Goal: Task Accomplishment & Management: Complete application form

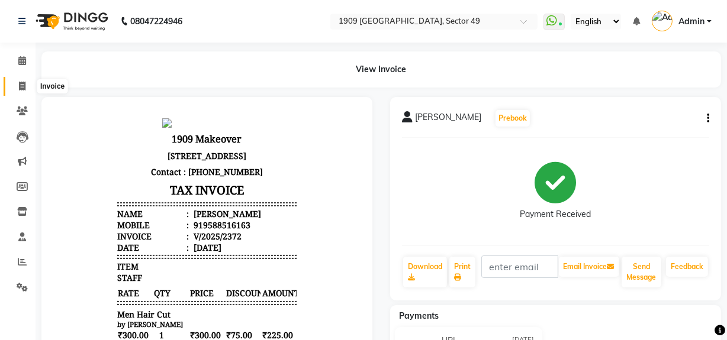
click at [24, 86] on icon at bounding box center [22, 86] width 7 height 9
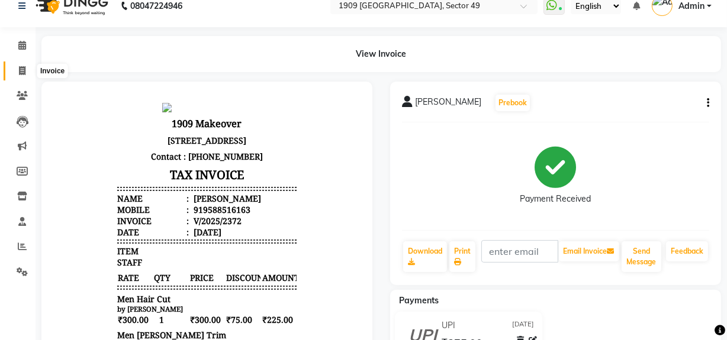
select select "6923"
select select "service"
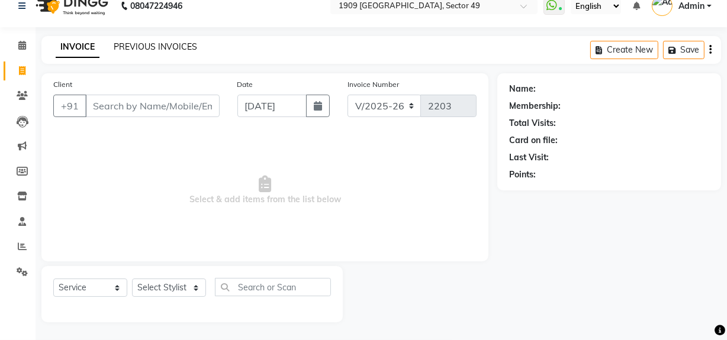
click at [160, 47] on link "PREVIOUS INVOICES" at bounding box center [155, 46] width 83 height 11
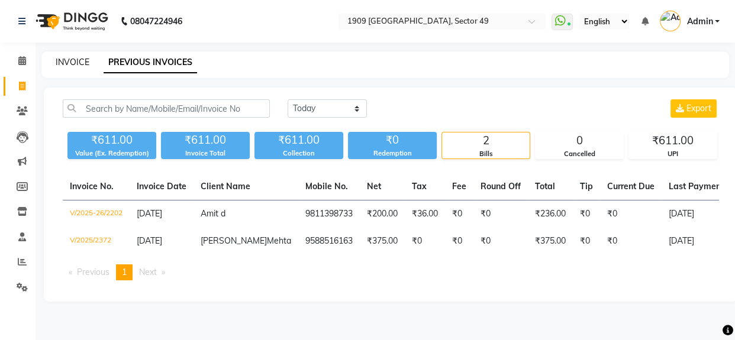
click at [81, 63] on link "INVOICE" at bounding box center [73, 62] width 34 height 11
select select "service"
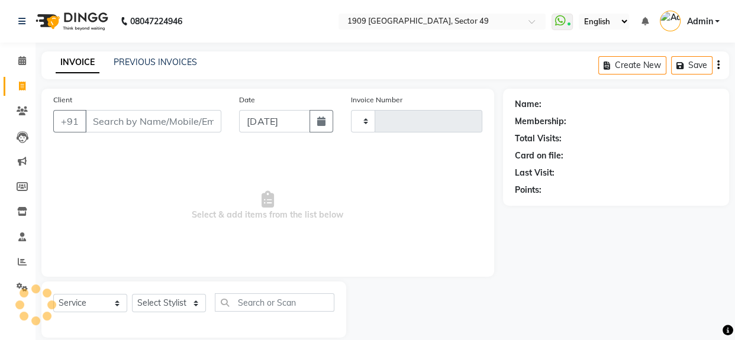
type input "2203"
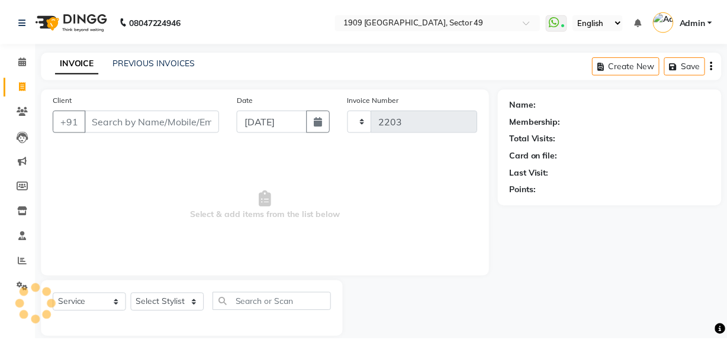
scroll to position [15, 0]
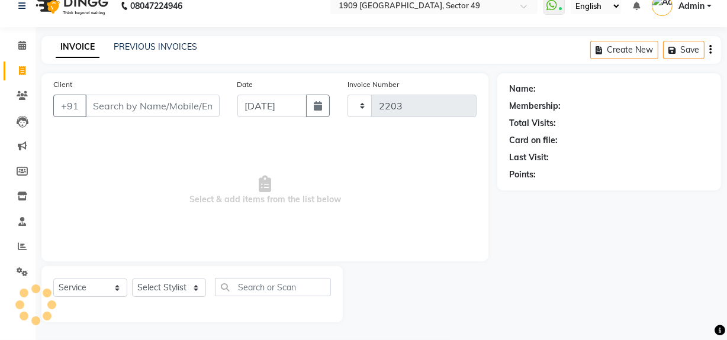
select select "6923"
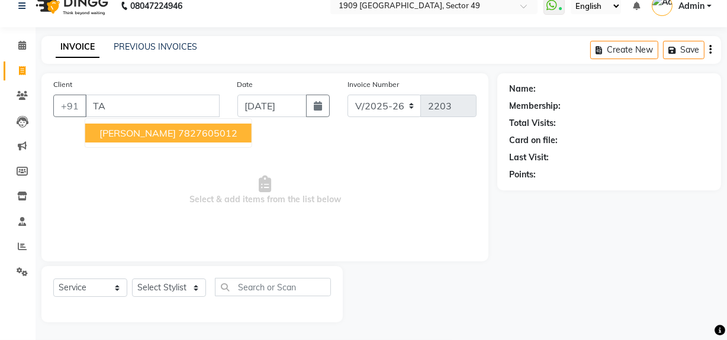
type input "T"
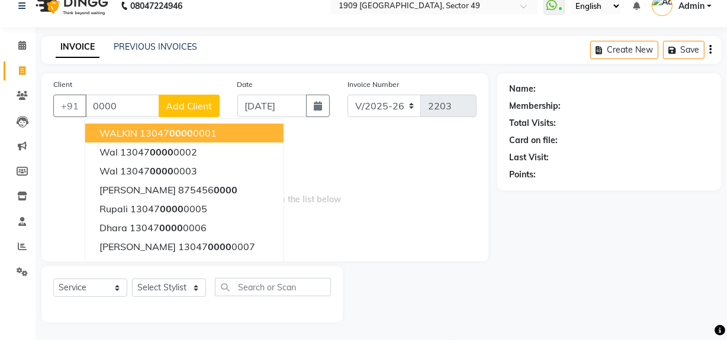
click at [144, 130] on ngb-highlight "13047 0000 0001" at bounding box center [178, 133] width 77 height 12
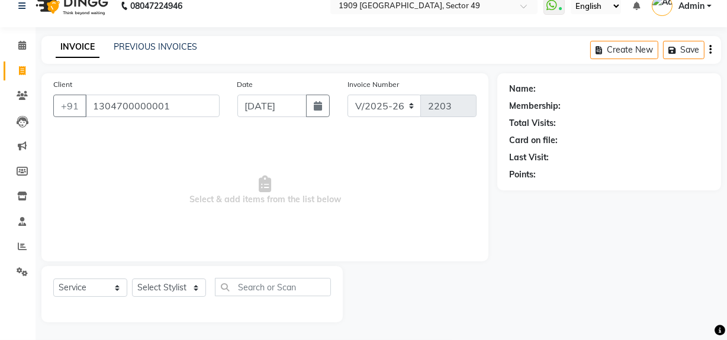
type input "1304700000001"
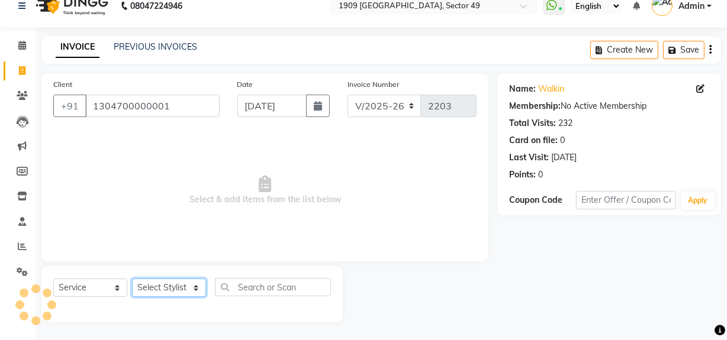
click at [179, 282] on select "Select Stylist [PERSON_NAME] [PERSON_NAME] House Sale Jyoti [PERSON_NAME] [PERS…" at bounding box center [169, 288] width 74 height 18
select select "68164"
click at [132, 279] on select "Select Stylist [PERSON_NAME] [PERSON_NAME] House Sale Jyoti [PERSON_NAME] [PERS…" at bounding box center [169, 288] width 74 height 18
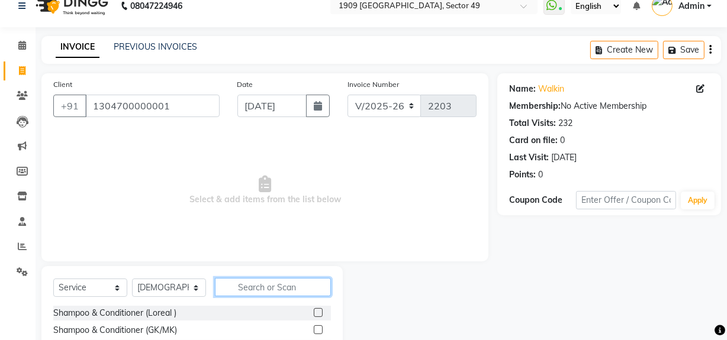
click at [244, 284] on input "text" at bounding box center [273, 287] width 116 height 18
type input "gl"
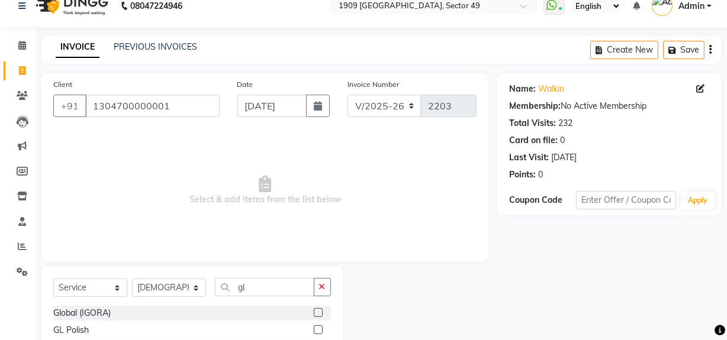
click at [314, 330] on label at bounding box center [318, 330] width 9 height 9
click at [314, 330] on input "checkbox" at bounding box center [318, 331] width 8 height 8
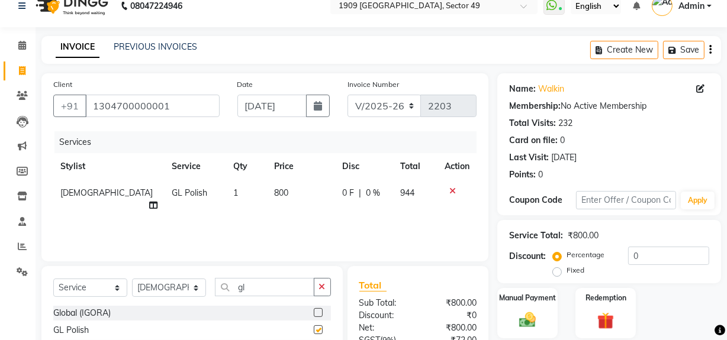
checkbox input "false"
click at [409, 105] on select "V/2025 V/2025-26" at bounding box center [385, 106] width 74 height 23
select select "6924"
click at [348, 95] on select "V/2025 V/2025-26" at bounding box center [385, 106] width 74 height 23
type input "2373"
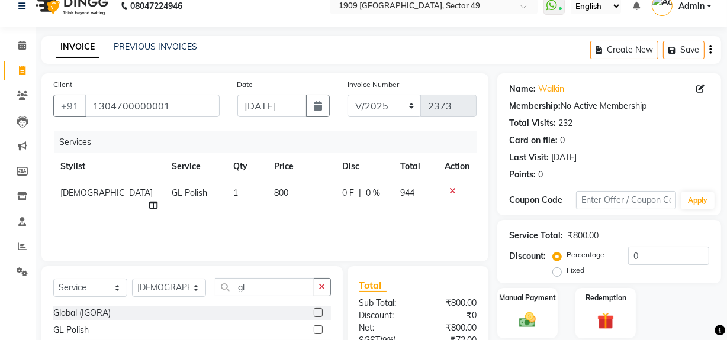
click at [707, 48] on div "Create New Save" at bounding box center [655, 50] width 131 height 28
click at [711, 50] on icon "button" at bounding box center [710, 50] width 2 height 1
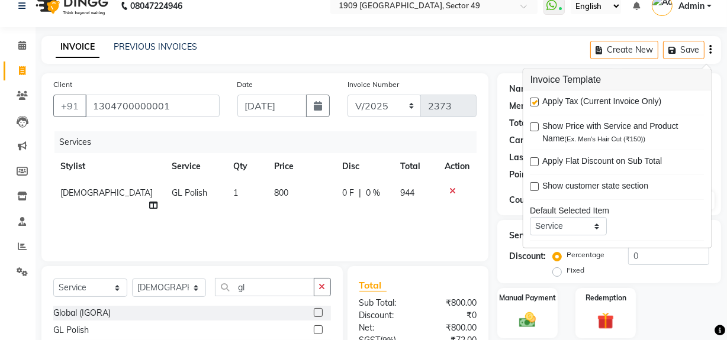
drag, startPoint x: 535, startPoint y: 100, endPoint x: 553, endPoint y: 120, distance: 26.8
click at [534, 100] on label at bounding box center [535, 102] width 9 height 9
click at [534, 100] on input "checkbox" at bounding box center [535, 103] width 8 height 8
checkbox input "false"
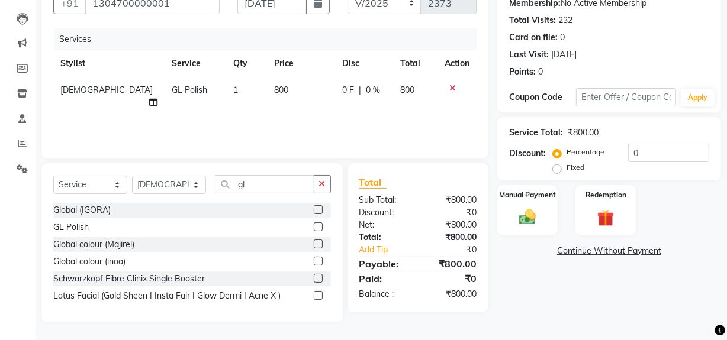
click at [593, 306] on div "Name: Walkin Membership: No Active Membership Total Visits: 232 Card on file: 0…" at bounding box center [613, 146] width 233 height 352
click at [532, 206] on div "Manual Payment" at bounding box center [527, 210] width 63 height 53
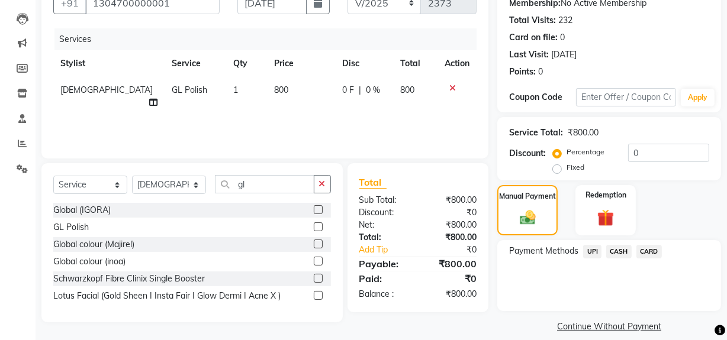
click at [592, 249] on span "UPI" at bounding box center [592, 252] width 18 height 14
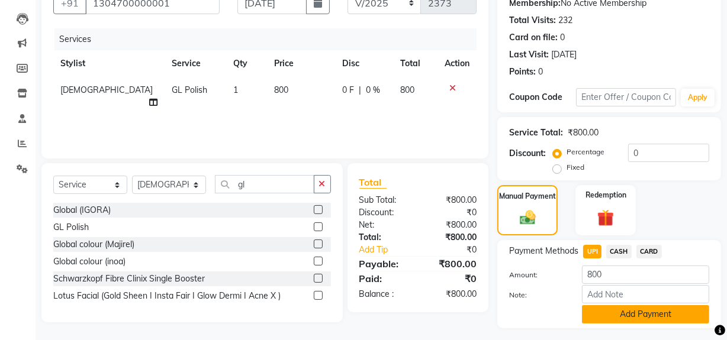
click at [610, 320] on button "Add Payment" at bounding box center [645, 315] width 127 height 18
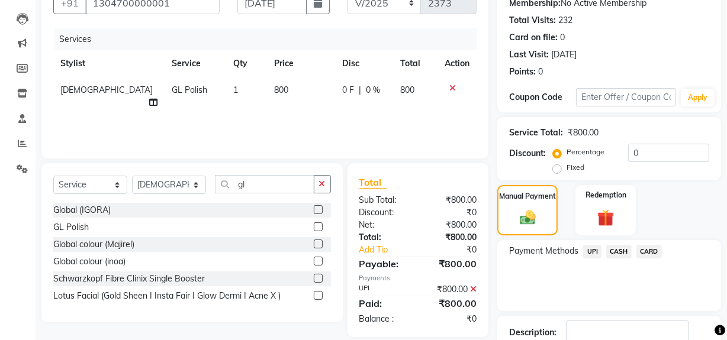
scroll to position [197, 0]
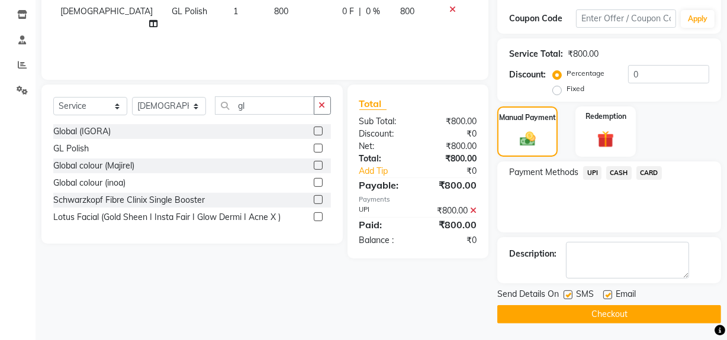
click at [567, 292] on label at bounding box center [568, 295] width 9 height 9
click at [567, 292] on input "checkbox" at bounding box center [568, 296] width 8 height 8
checkbox input "false"
click at [565, 320] on button "Checkout" at bounding box center [609, 315] width 224 height 18
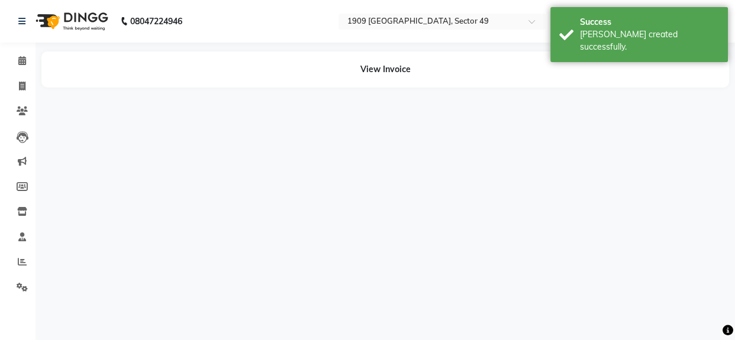
drag, startPoint x: 734, startPoint y: 272, endPoint x: 734, endPoint y: 183, distance: 88.8
click at [727, 183] on html "08047224946 Select Location × 1909 Makeover, Sector 49 WhatsApp Status ✕ Status…" at bounding box center [367, 170] width 735 height 340
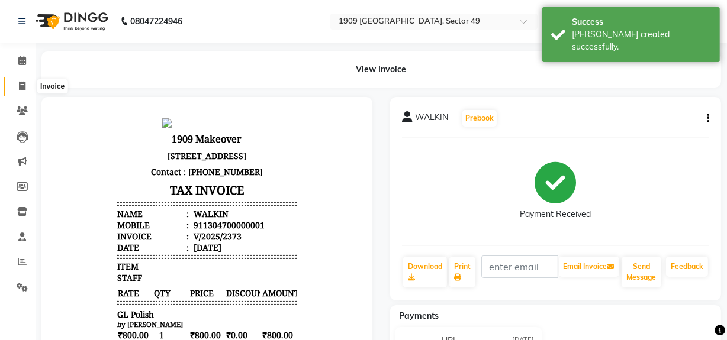
click at [23, 87] on icon at bounding box center [22, 86] width 7 height 9
select select "6923"
select select "service"
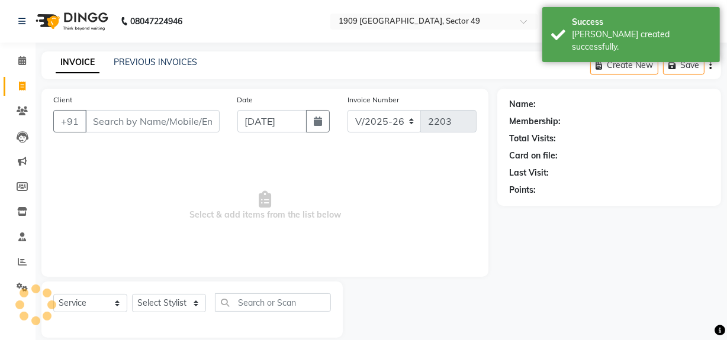
scroll to position [15, 0]
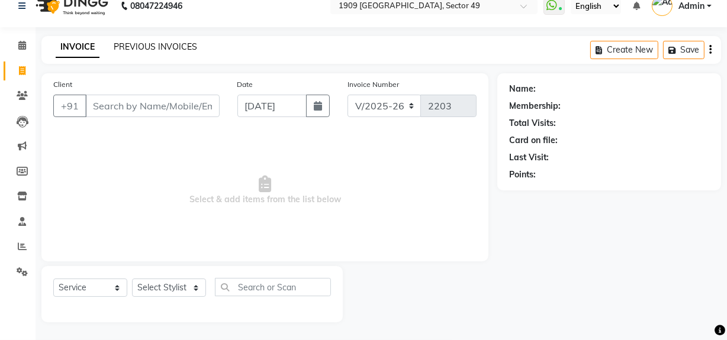
click at [132, 46] on link "PREVIOUS INVOICES" at bounding box center [155, 46] width 83 height 11
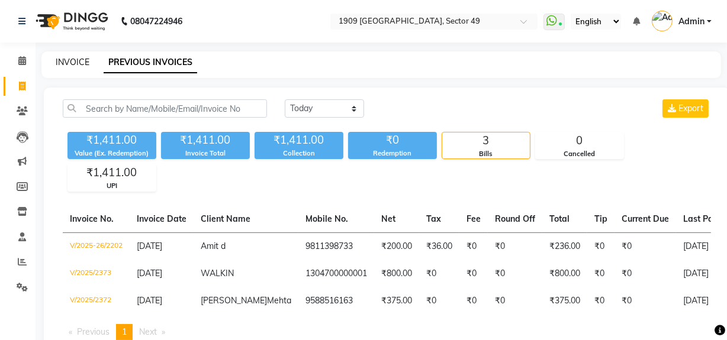
click at [65, 64] on link "INVOICE" at bounding box center [73, 62] width 34 height 11
select select "service"
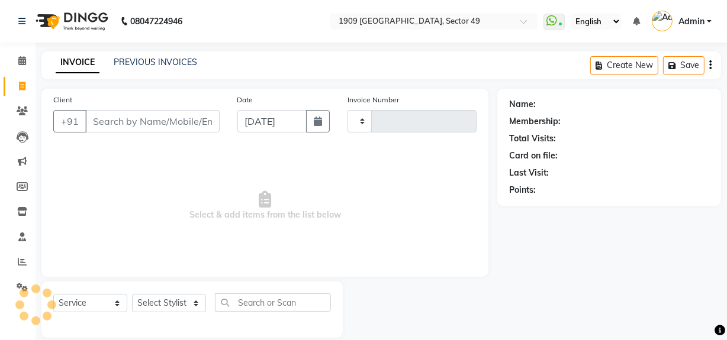
scroll to position [15, 0]
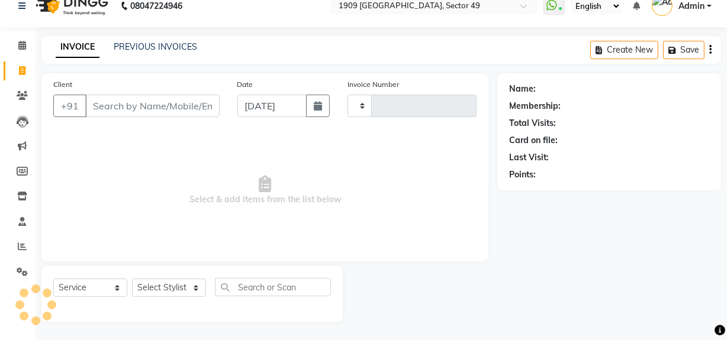
type input "2203"
select select "6923"
click at [152, 52] on link "PREVIOUS INVOICES" at bounding box center [155, 46] width 83 height 11
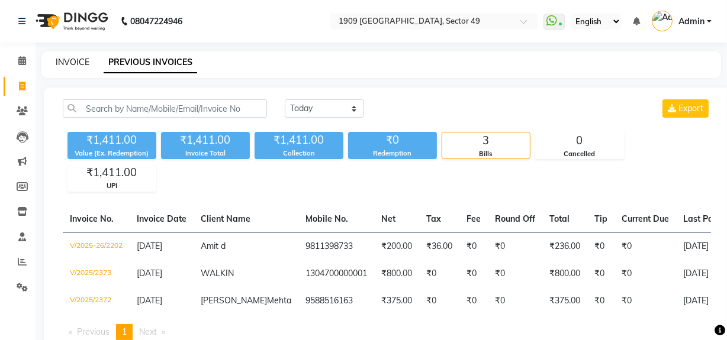
click at [81, 60] on link "INVOICE" at bounding box center [73, 62] width 34 height 11
select select "service"
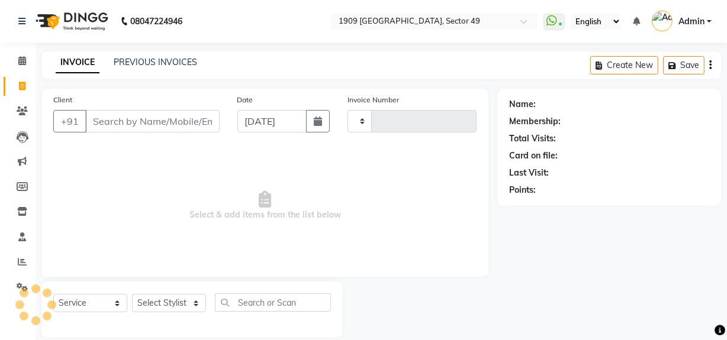
scroll to position [15, 0]
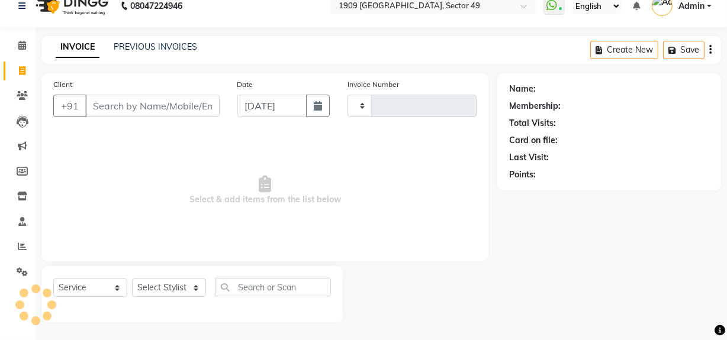
type input "2203"
select select "6923"
click at [141, 49] on link "PREVIOUS INVOICES" at bounding box center [155, 46] width 83 height 11
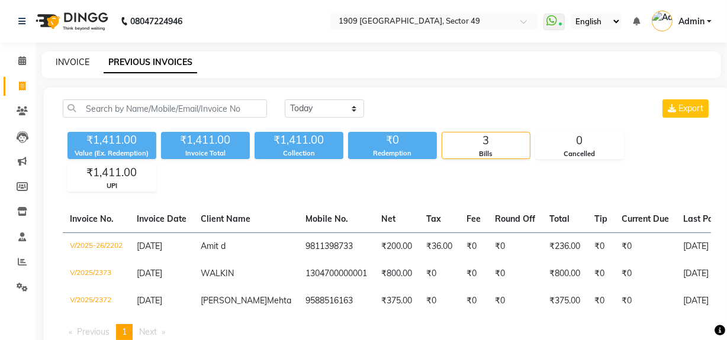
click at [81, 63] on link "INVOICE" at bounding box center [73, 62] width 34 height 11
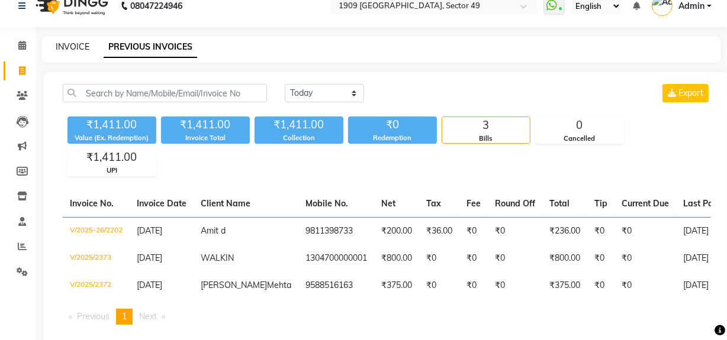
select select "6923"
select select "service"
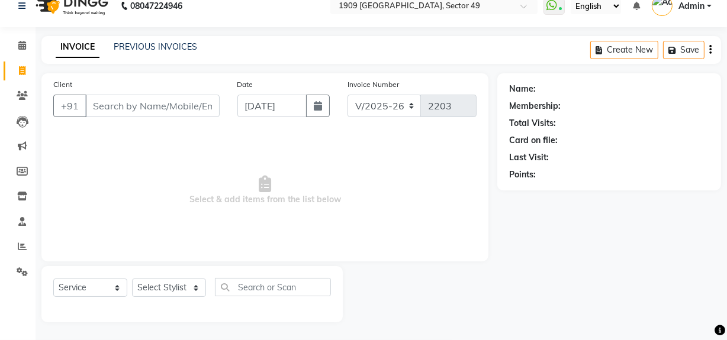
click at [130, 142] on span "Select & add items from the list below" at bounding box center [264, 190] width 423 height 118
click at [131, 106] on input "Client" at bounding box center [152, 106] width 134 height 23
click at [195, 287] on select "Select Stylist [PERSON_NAME] [PERSON_NAME] House Sale Jyoti [PERSON_NAME] [PERS…" at bounding box center [169, 288] width 74 height 18
click at [255, 233] on span "Select & add items from the list below" at bounding box center [264, 190] width 423 height 118
click at [227, 244] on span "Select & add items from the list below" at bounding box center [264, 190] width 423 height 118
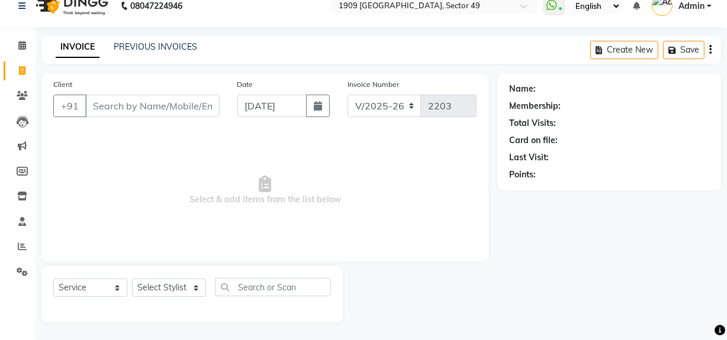
click at [261, 241] on span "Select & add items from the list below" at bounding box center [264, 190] width 423 height 118
click at [152, 43] on link "PREVIOUS INVOICES" at bounding box center [155, 46] width 83 height 11
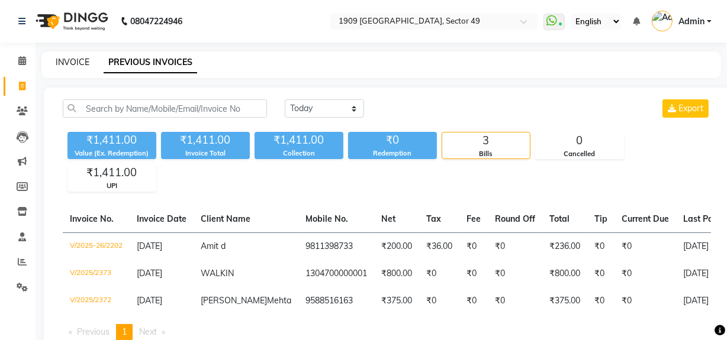
click at [82, 60] on link "INVOICE" at bounding box center [73, 62] width 34 height 11
select select "service"
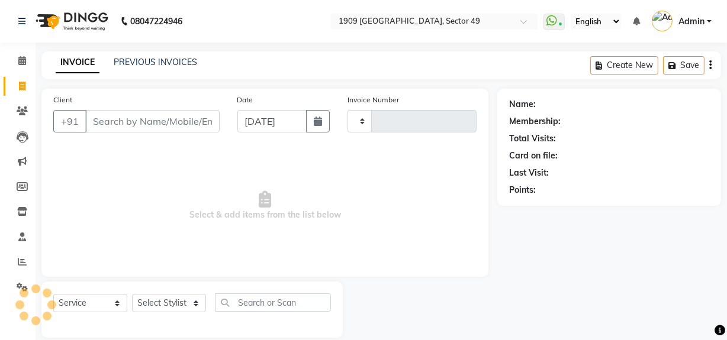
scroll to position [15, 0]
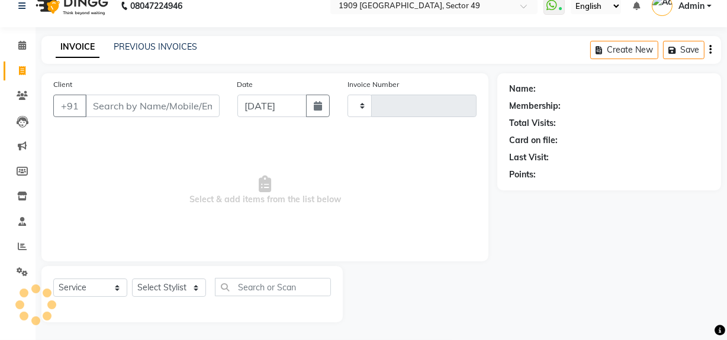
type input "2203"
select select "6923"
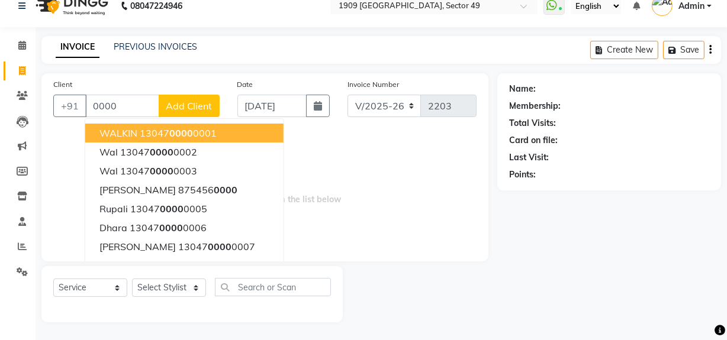
click at [191, 133] on span "0000" at bounding box center [181, 133] width 24 height 12
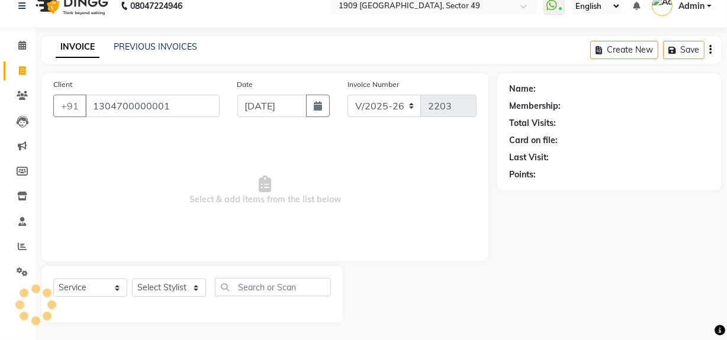
type input "1304700000001"
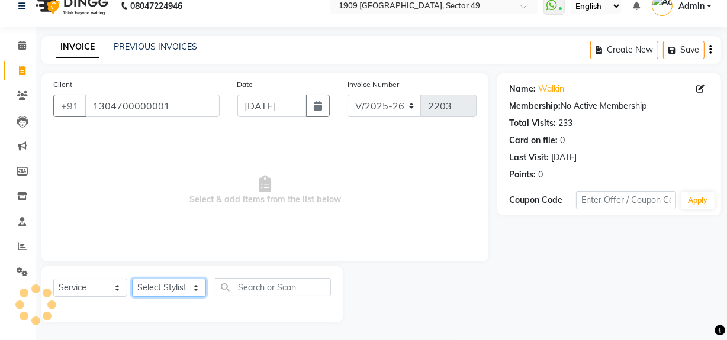
click at [185, 290] on select "Select Stylist [PERSON_NAME] [PERSON_NAME] House Sale Jyoti [PERSON_NAME] [PERS…" at bounding box center [169, 288] width 74 height 18
select select "57118"
click at [132, 279] on select "Select Stylist [PERSON_NAME] [PERSON_NAME] House Sale Jyoti [PERSON_NAME] [PERS…" at bounding box center [169, 288] width 74 height 18
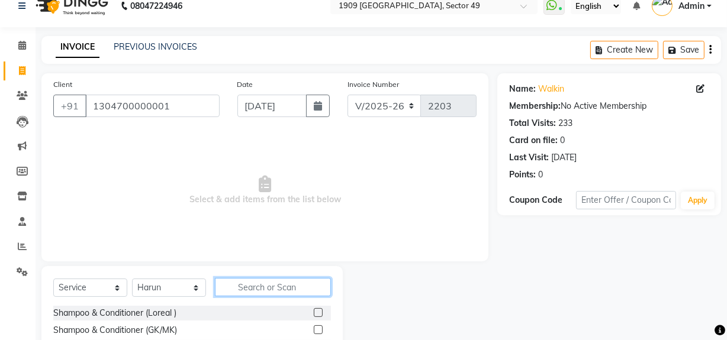
click at [254, 287] on input "text" at bounding box center [273, 287] width 116 height 18
type input "tou"
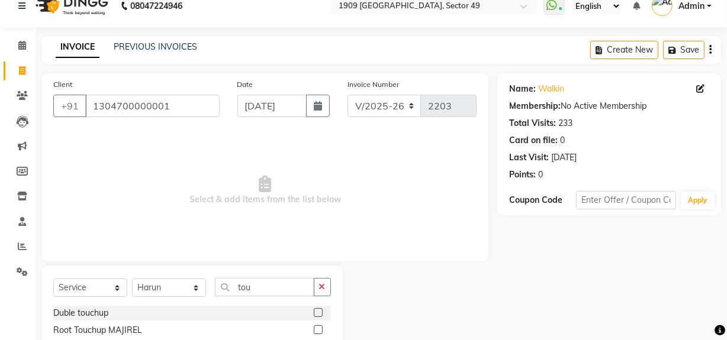
click at [314, 311] on label at bounding box center [318, 313] width 9 height 9
click at [314, 311] on input "checkbox" at bounding box center [318, 314] width 8 height 8
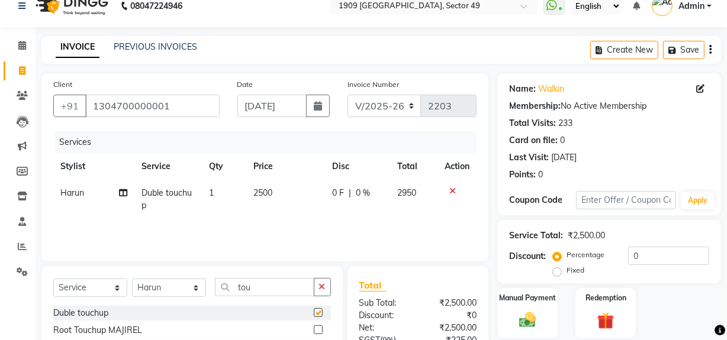
checkbox input "false"
click at [398, 105] on select "V/2025 V/2025-26" at bounding box center [385, 106] width 74 height 23
select select "6924"
click at [348, 95] on select "V/2025 V/2025-26" at bounding box center [385, 106] width 74 height 23
type input "2374"
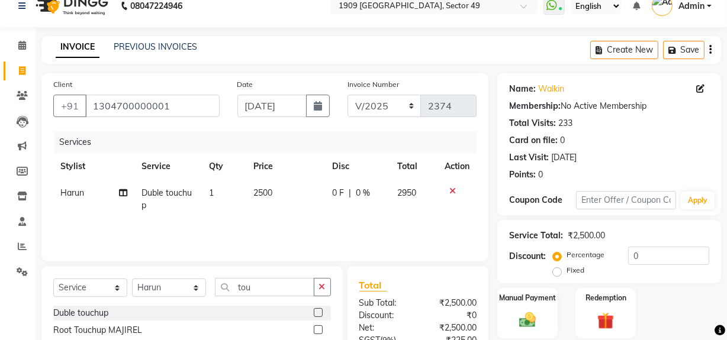
click at [711, 50] on icon "button" at bounding box center [710, 50] width 2 height 1
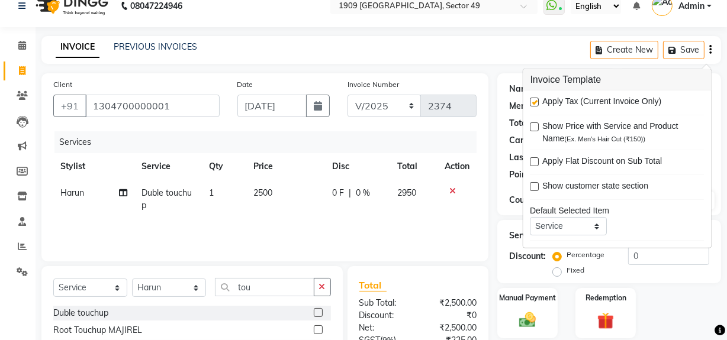
click at [537, 98] on label at bounding box center [535, 102] width 9 height 9
click at [537, 99] on input "checkbox" at bounding box center [535, 103] width 8 height 8
checkbox input "false"
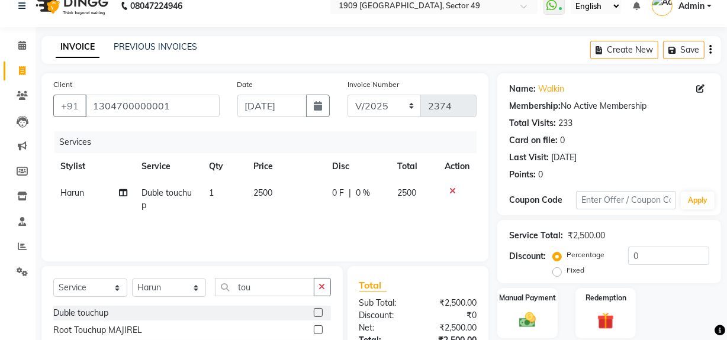
scroll to position [134, 0]
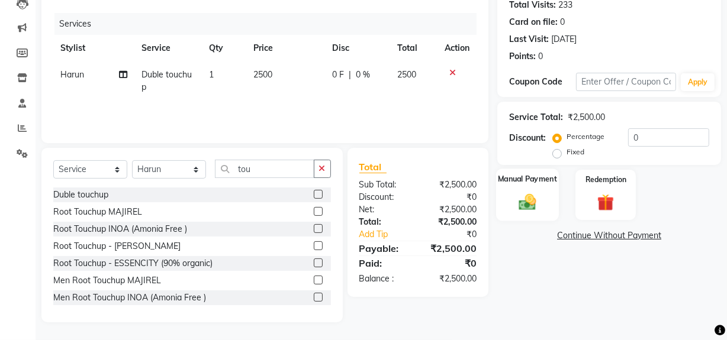
click at [529, 193] on img at bounding box center [527, 202] width 28 height 20
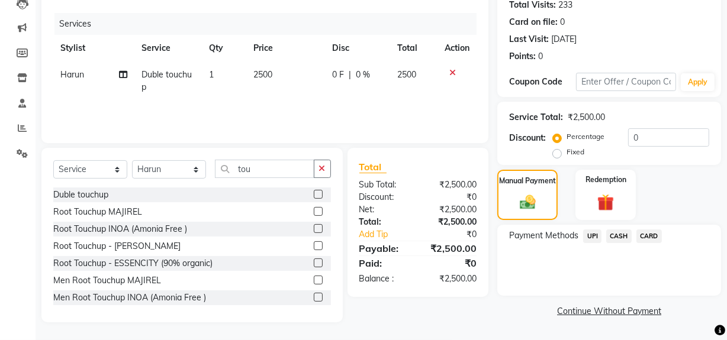
click at [616, 231] on span "CASH" at bounding box center [618, 237] width 25 height 14
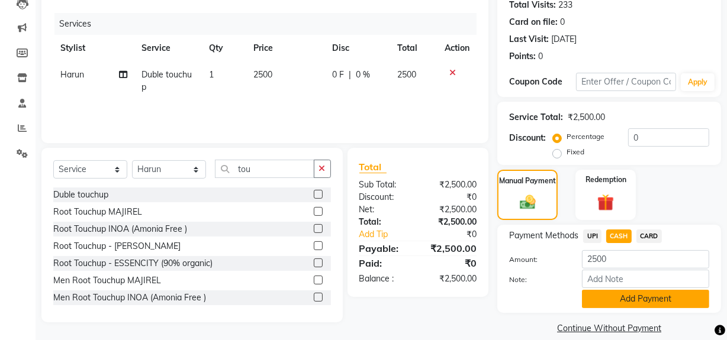
click at [607, 303] on button "Add Payment" at bounding box center [645, 299] width 127 height 18
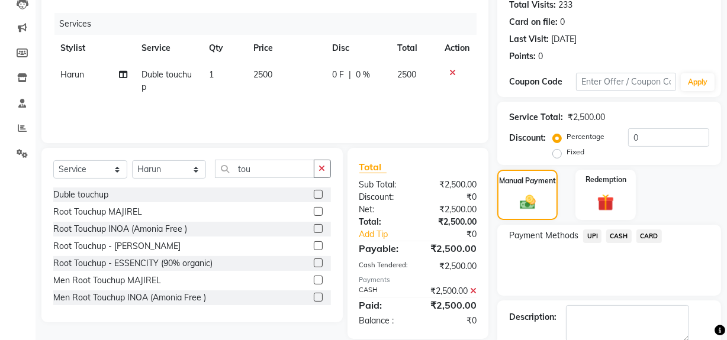
scroll to position [197, 0]
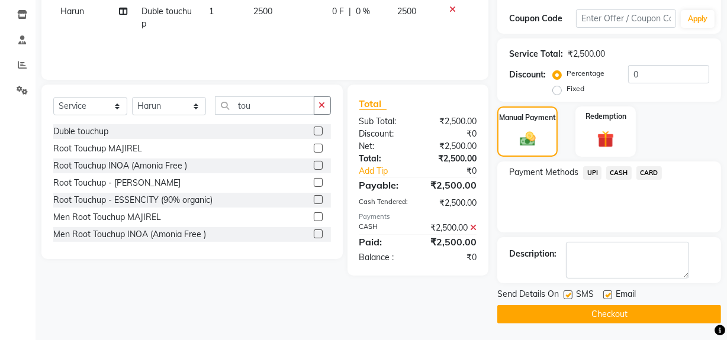
click at [568, 294] on label at bounding box center [568, 295] width 9 height 9
click at [568, 294] on input "checkbox" at bounding box center [568, 296] width 8 height 8
checkbox input "false"
click at [565, 310] on button "Checkout" at bounding box center [609, 315] width 224 height 18
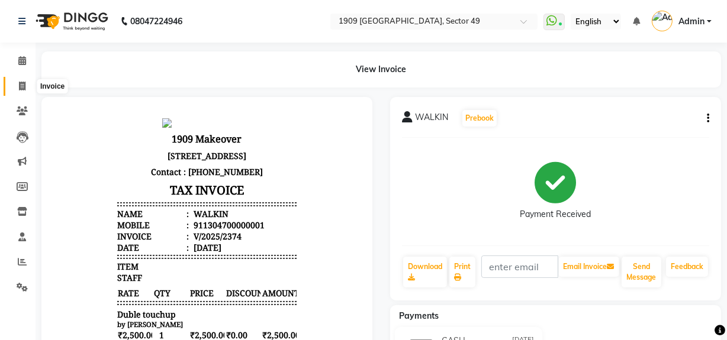
click at [24, 87] on icon at bounding box center [22, 86] width 7 height 9
select select "service"
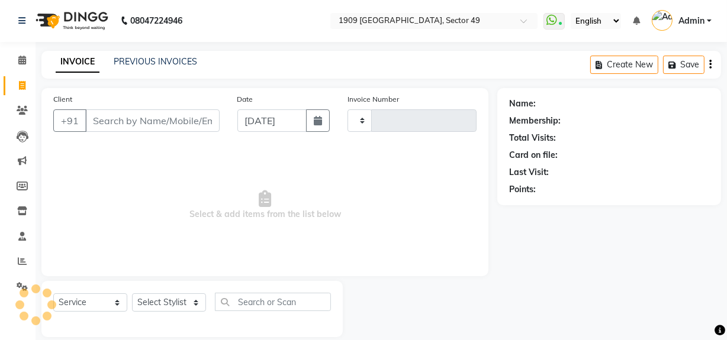
type input "2203"
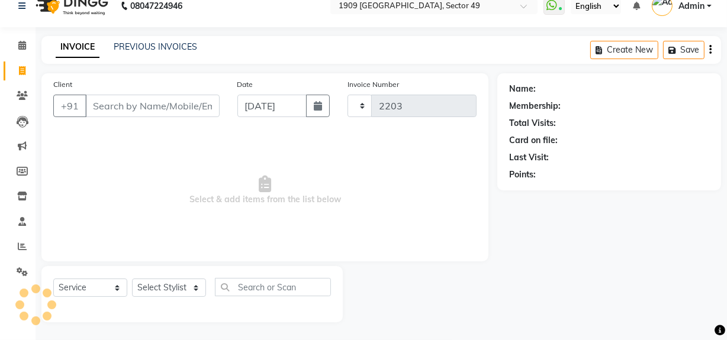
select select "6923"
click at [169, 50] on link "PREVIOUS INVOICES" at bounding box center [155, 46] width 83 height 11
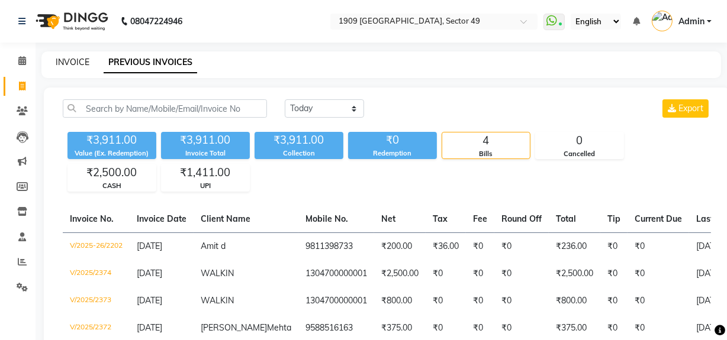
click at [70, 62] on link "INVOICE" at bounding box center [73, 62] width 34 height 11
select select "service"
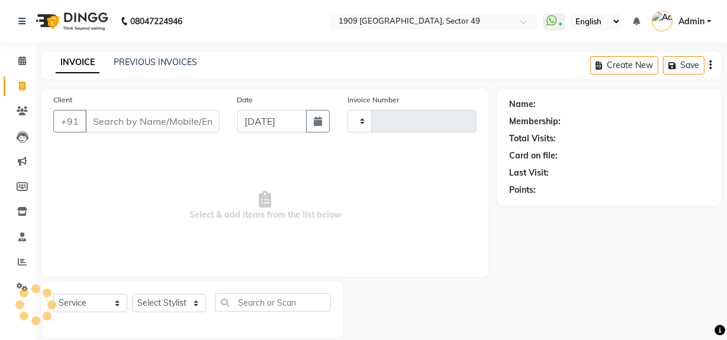
scroll to position [15, 0]
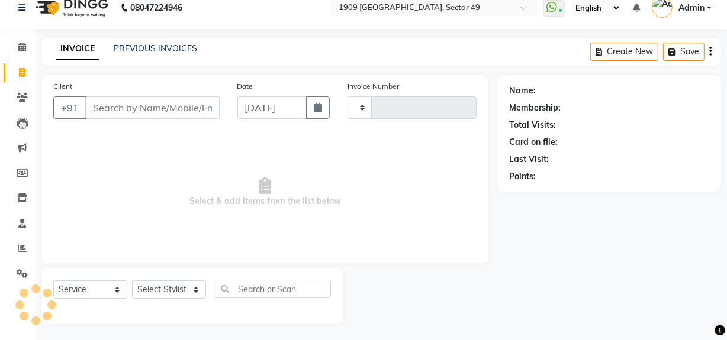
type input "2203"
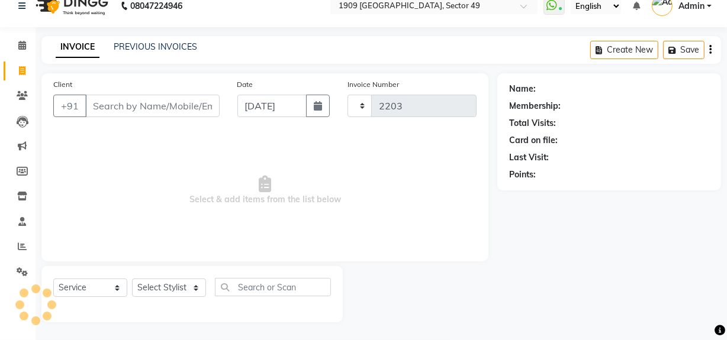
select select "6923"
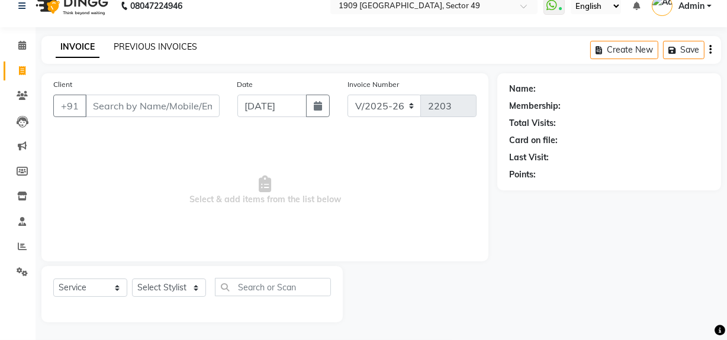
click at [142, 46] on link "PREVIOUS INVOICES" at bounding box center [155, 46] width 83 height 11
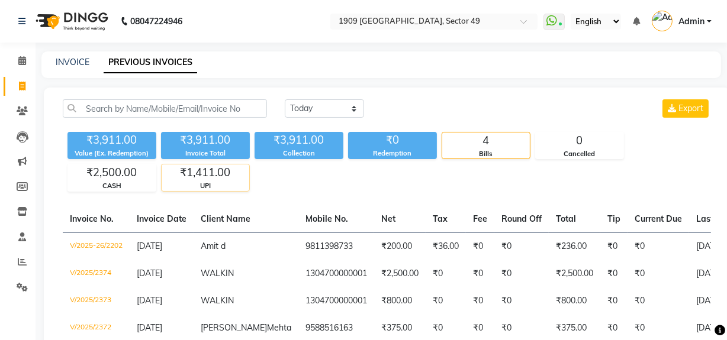
click at [194, 174] on div "₹1,411.00" at bounding box center [206, 173] width 88 height 17
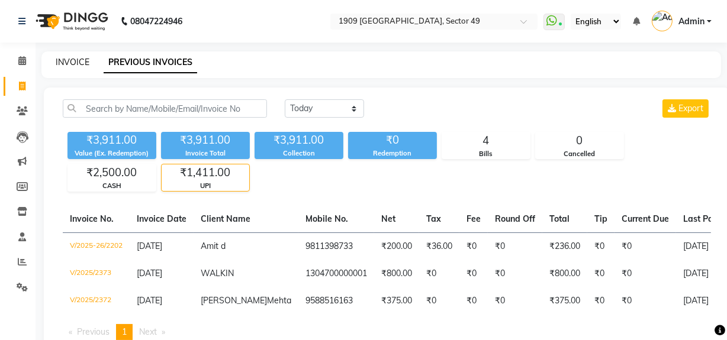
click at [65, 63] on link "INVOICE" at bounding box center [73, 62] width 34 height 11
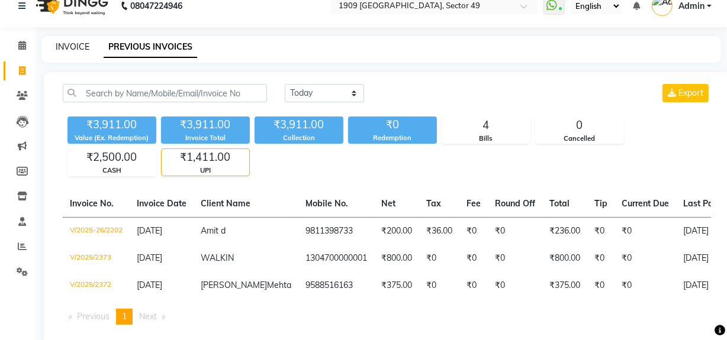
select select "6923"
select select "service"
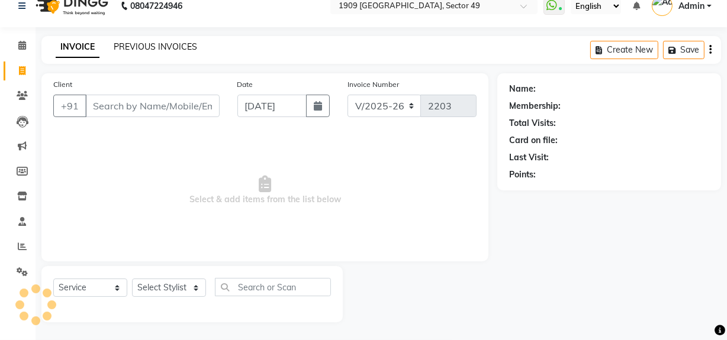
click at [125, 48] on link "PREVIOUS INVOICES" at bounding box center [155, 46] width 83 height 11
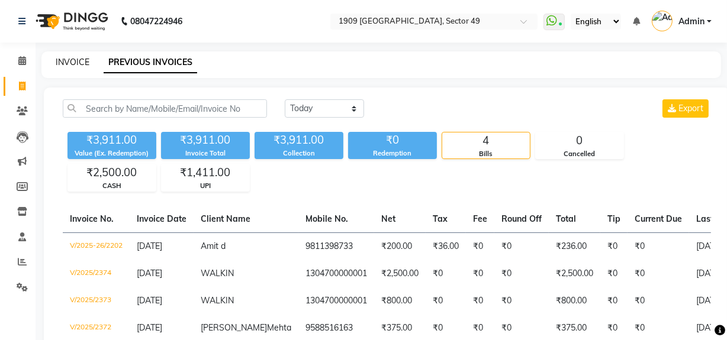
click at [73, 62] on link "INVOICE" at bounding box center [73, 62] width 34 height 11
select select "service"
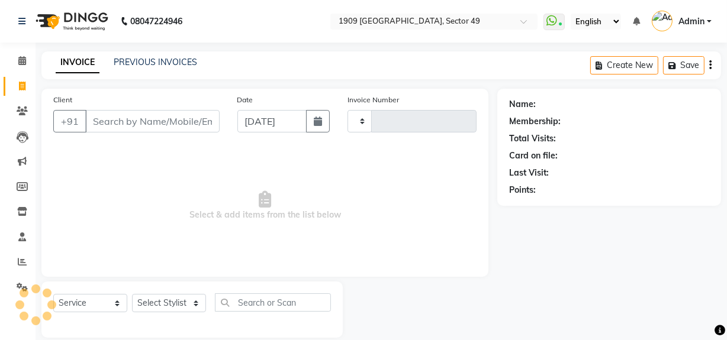
scroll to position [15, 0]
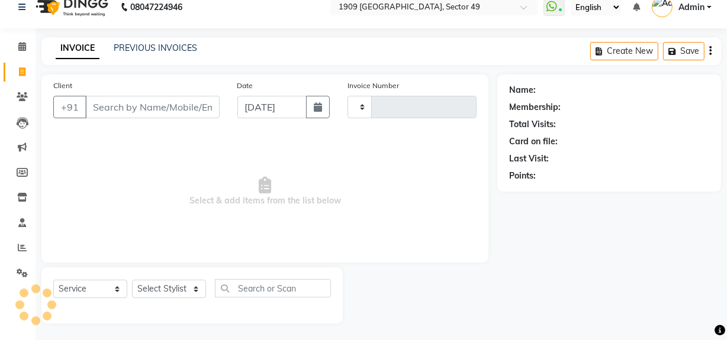
type input "2203"
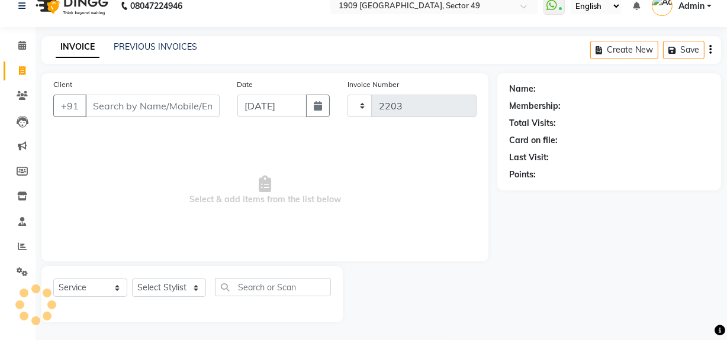
select select "6923"
click at [122, 109] on input "Client" at bounding box center [152, 106] width 134 height 23
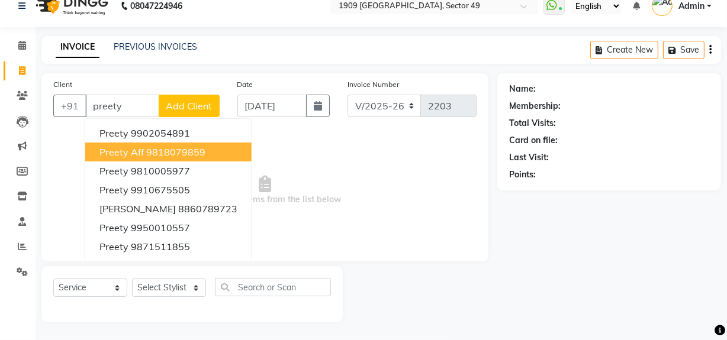
click at [184, 147] on ngb-highlight "9818079859" at bounding box center [175, 152] width 59 height 12
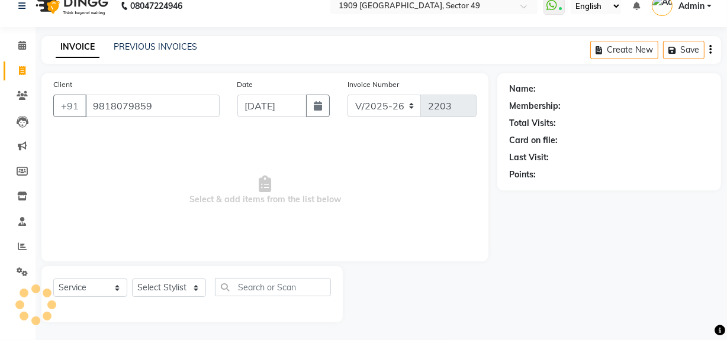
type input "9818079859"
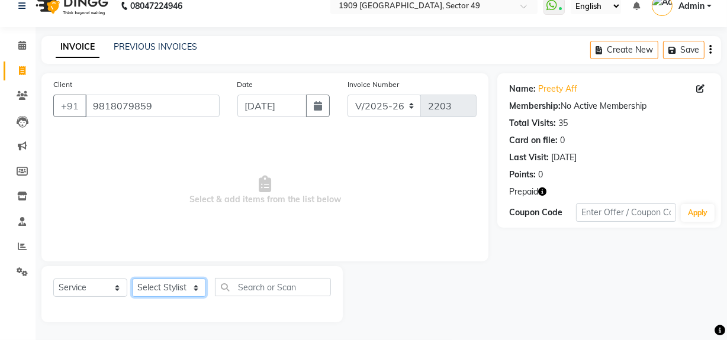
click at [185, 291] on select "Select Stylist [PERSON_NAME] [PERSON_NAME] House Sale Jyoti [PERSON_NAME] [PERS…" at bounding box center [169, 288] width 74 height 18
select select "61498"
click at [132, 279] on select "Select Stylist [PERSON_NAME] [PERSON_NAME] House Sale Jyoti [PERSON_NAME] [PERS…" at bounding box center [169, 288] width 74 height 18
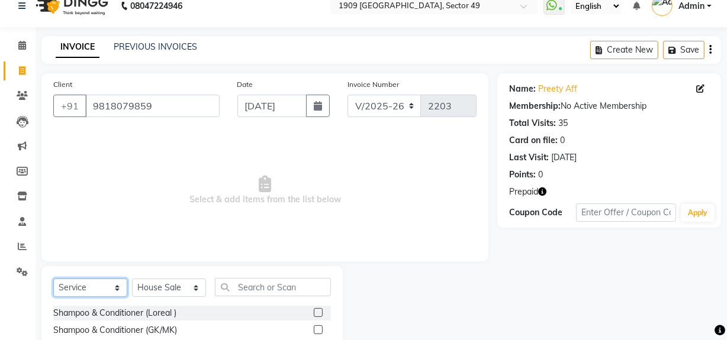
click at [113, 290] on select "Select Service Product Membership Package Voucher Prepaid Gift Card" at bounding box center [90, 288] width 74 height 18
select select "P"
click at [53, 279] on select "Select Service Product Membership Package Voucher Prepaid Gift Card" at bounding box center [90, 288] width 74 height 18
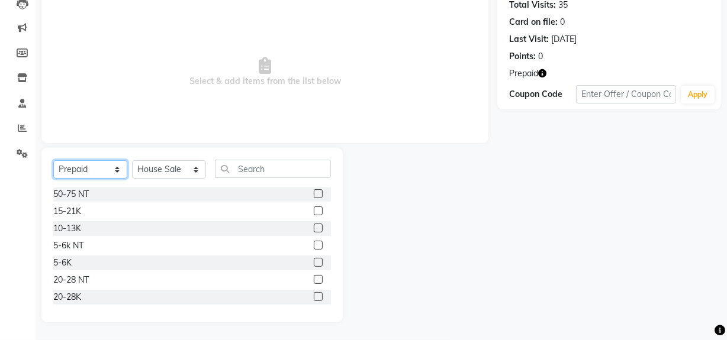
scroll to position [115, 0]
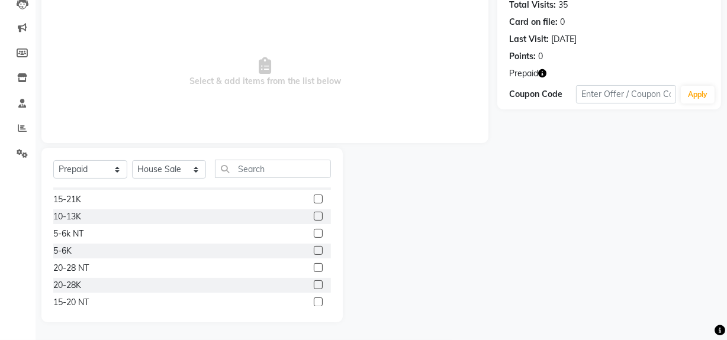
click at [314, 285] on label at bounding box center [318, 285] width 9 height 9
click at [314, 285] on input "checkbox" at bounding box center [318, 286] width 8 height 8
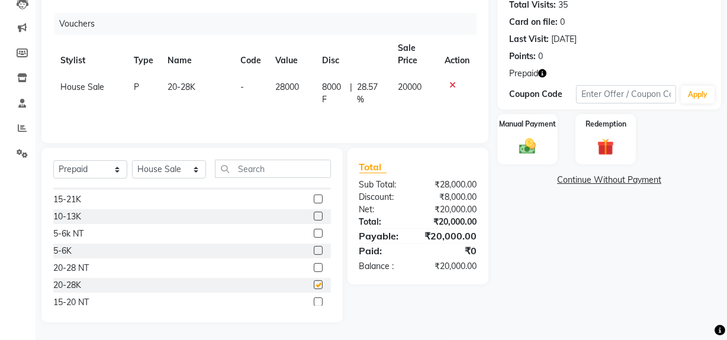
checkbox input "false"
click at [587, 269] on div "Name: Preety Aff Membership: No Active Membership Total Visits: 35 Card on file…" at bounding box center [613, 139] width 233 height 368
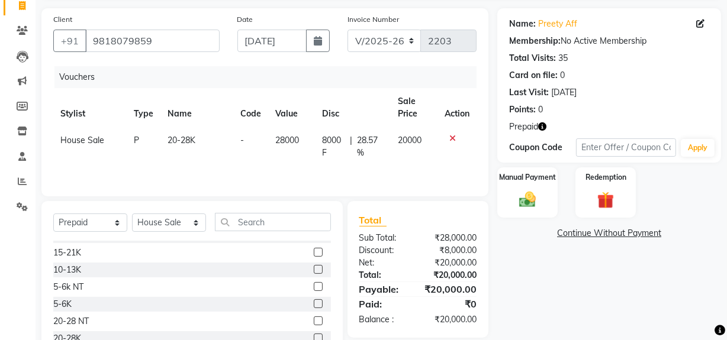
scroll to position [0, 0]
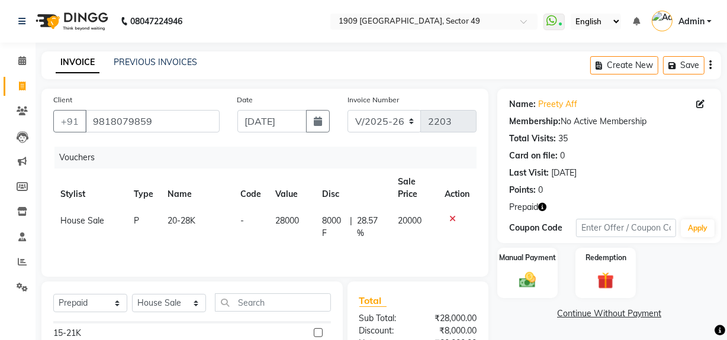
click at [451, 218] on icon at bounding box center [452, 219] width 7 height 8
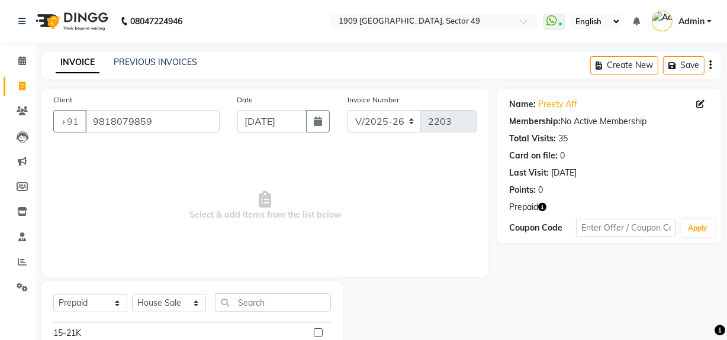
click at [105, 214] on span "Select & add items from the list below" at bounding box center [264, 206] width 423 height 118
click at [187, 296] on select "Select Stylist [PERSON_NAME] [PERSON_NAME] House Sale Jyoti [PERSON_NAME] [PERS…" at bounding box center [169, 303] width 74 height 18
select select "57114"
click at [132, 294] on select "Select Stylist [PERSON_NAME] [PERSON_NAME] House Sale Jyoti [PERSON_NAME] [PERS…" at bounding box center [169, 303] width 74 height 18
click at [272, 297] on input "text" at bounding box center [273, 303] width 116 height 18
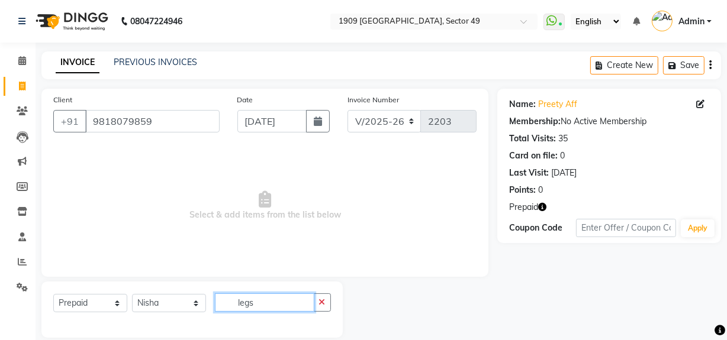
scroll to position [15, 0]
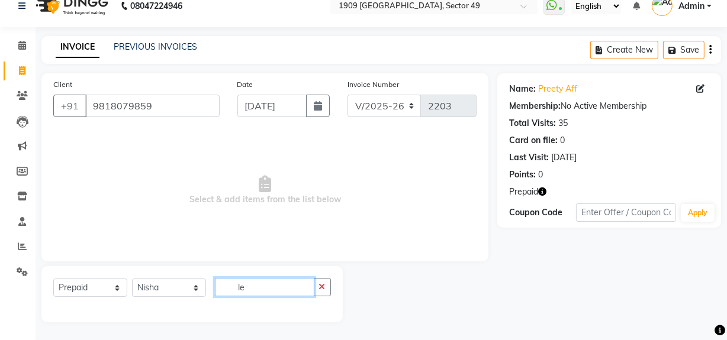
type input "l"
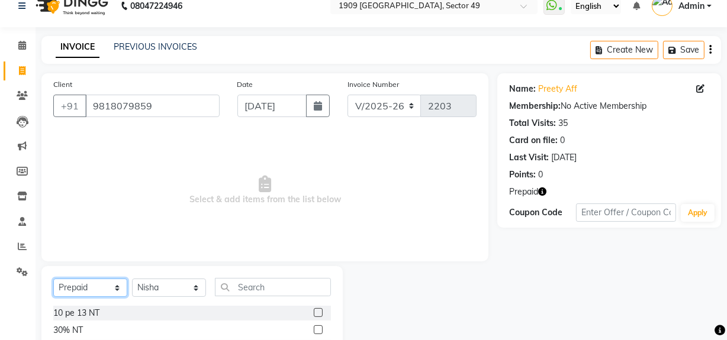
click at [114, 290] on select "Select Service Product Membership Package Voucher Prepaid Gift Card" at bounding box center [90, 288] width 74 height 18
select select "service"
click at [53, 279] on select "Select Service Product Membership Package Voucher Prepaid Gift Card" at bounding box center [90, 288] width 74 height 18
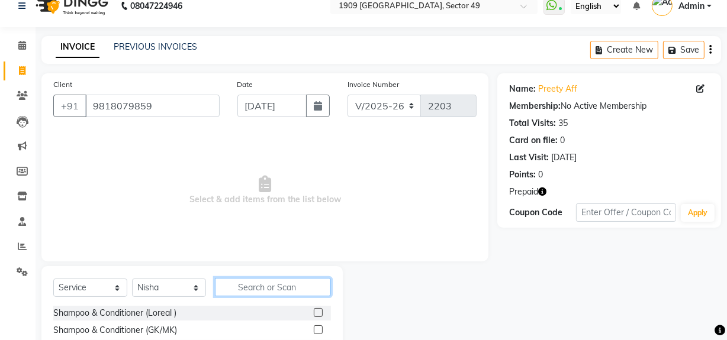
click at [270, 290] on input "text" at bounding box center [273, 287] width 116 height 18
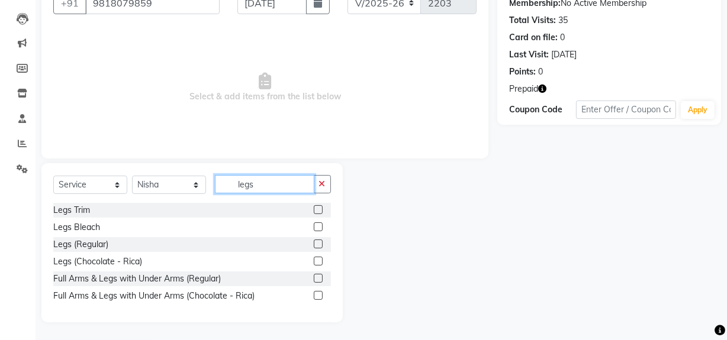
type input "legs"
click at [317, 294] on label at bounding box center [318, 295] width 9 height 9
click at [317, 294] on input "checkbox" at bounding box center [318, 297] width 8 height 8
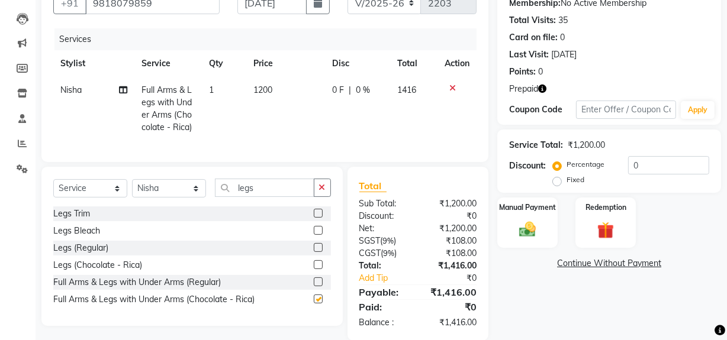
checkbox input "false"
click at [266, 99] on td "1200" at bounding box center [286, 109] width 79 height 64
select select "57114"
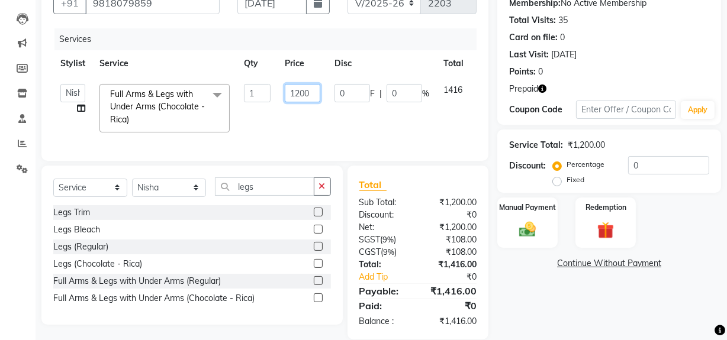
click at [300, 95] on input "1200" at bounding box center [303, 93] width 36 height 18
type input "1000"
click at [255, 196] on input "legs" at bounding box center [264, 187] width 99 height 18
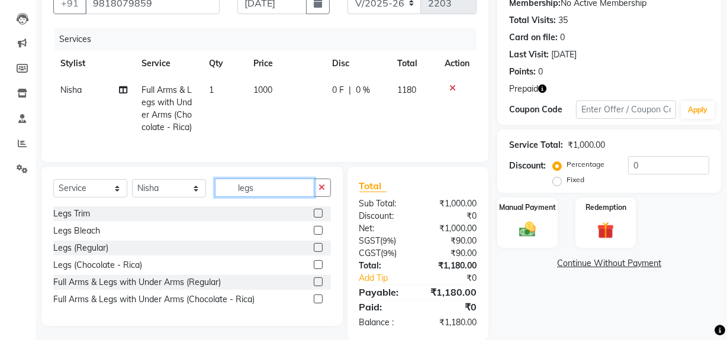
click at [255, 197] on input "legs" at bounding box center [264, 188] width 99 height 18
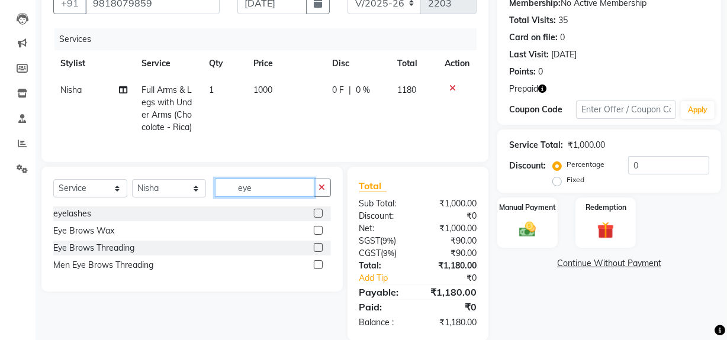
type input "eye"
click at [315, 252] on label at bounding box center [318, 247] width 9 height 9
click at [315, 252] on input "checkbox" at bounding box center [318, 249] width 8 height 8
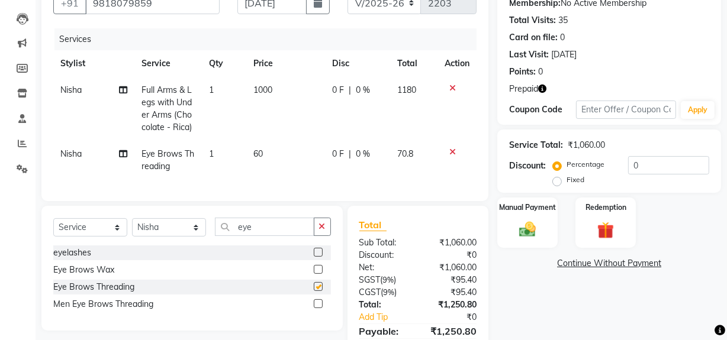
checkbox input "false"
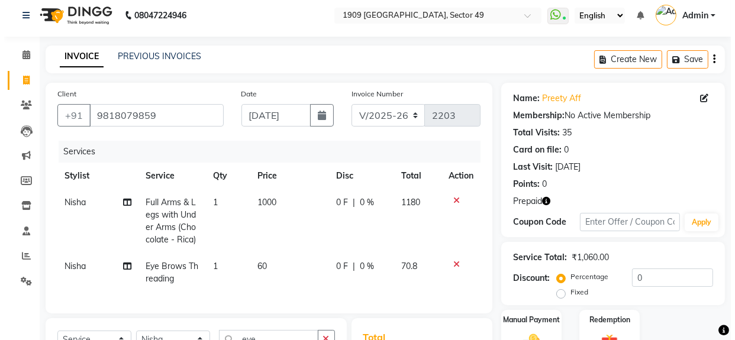
scroll to position [7, 0]
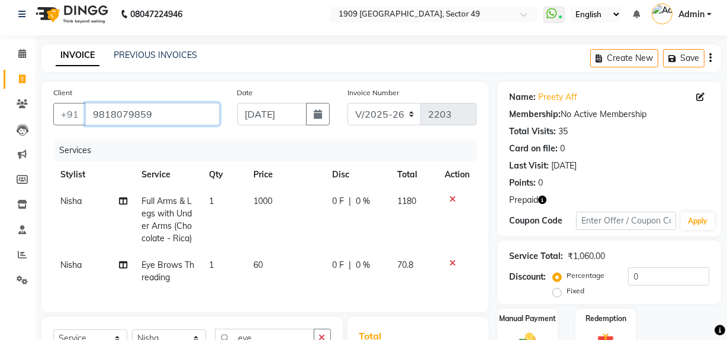
click at [164, 114] on input "9818079859" at bounding box center [152, 114] width 134 height 23
click at [163, 114] on input "9818079859" at bounding box center [152, 114] width 134 height 23
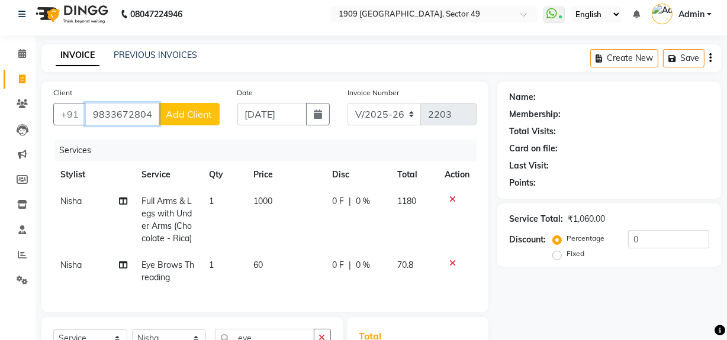
type input "9833672804"
click at [183, 111] on span "Add Client" at bounding box center [189, 114] width 47 height 12
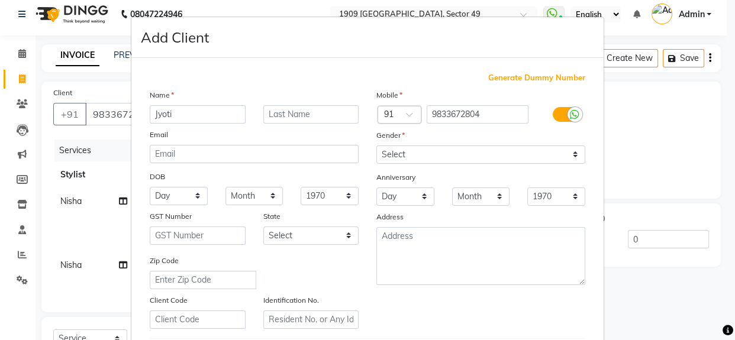
type input "Jyoti"
drag, startPoint x: 417, startPoint y: 153, endPoint x: 417, endPoint y: 159, distance: 6.5
click at [417, 153] on select "Select [DEMOGRAPHIC_DATA] [DEMOGRAPHIC_DATA] Other Prefer Not To Say" at bounding box center [481, 155] width 209 height 18
select select "[DEMOGRAPHIC_DATA]"
click at [377, 146] on select "Select [DEMOGRAPHIC_DATA] [DEMOGRAPHIC_DATA] Other Prefer Not To Say" at bounding box center [481, 155] width 209 height 18
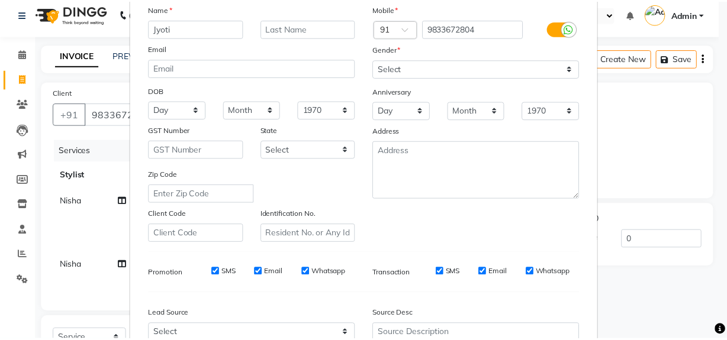
scroll to position [209, 0]
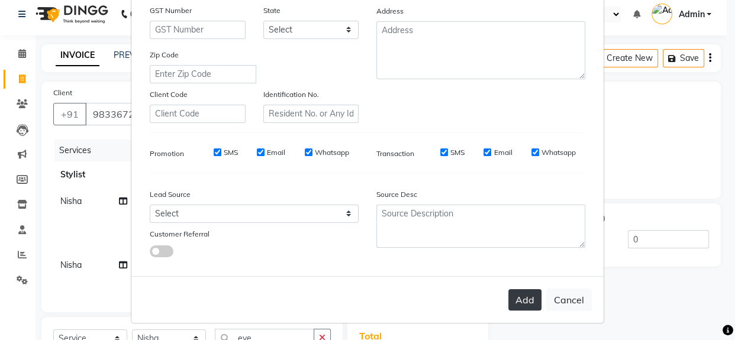
click at [514, 301] on button "Add" at bounding box center [525, 300] width 33 height 21
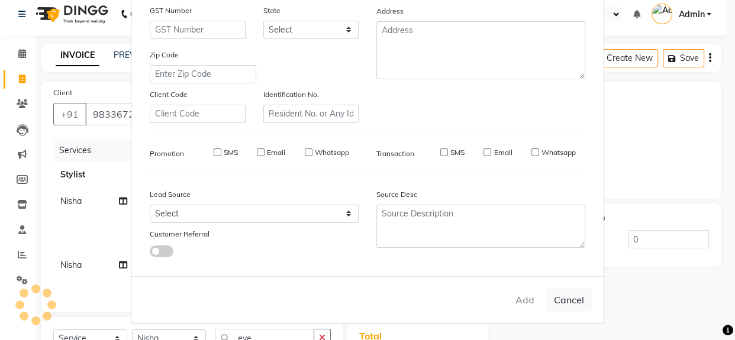
select select
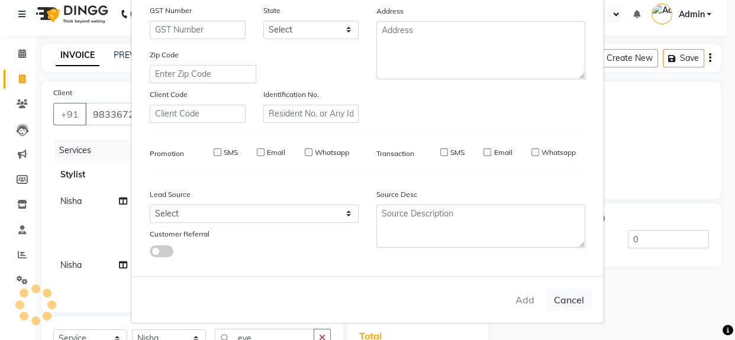
select select
checkbox input "false"
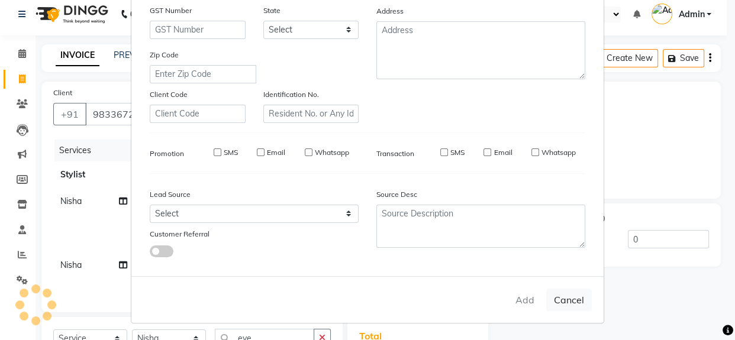
checkbox input "false"
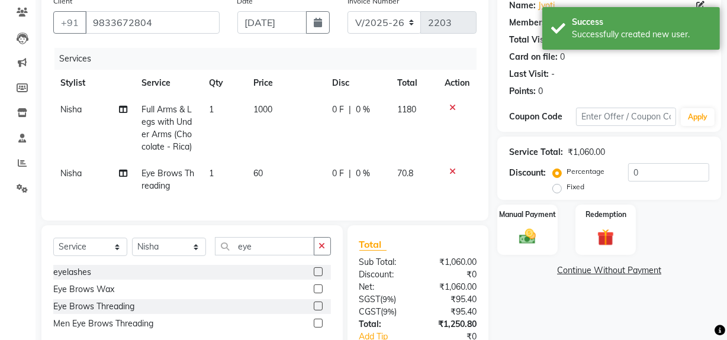
scroll to position [184, 0]
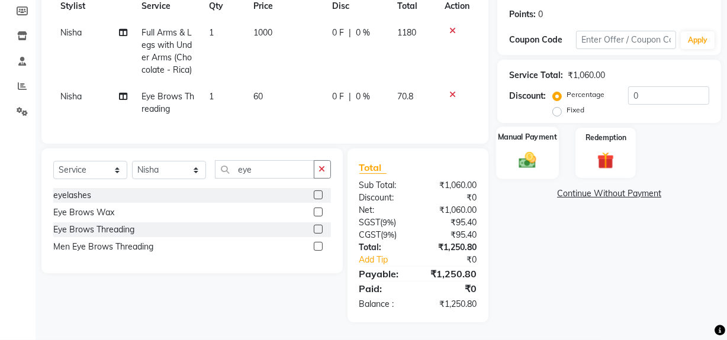
click at [522, 139] on div "Manual Payment" at bounding box center [527, 153] width 63 height 53
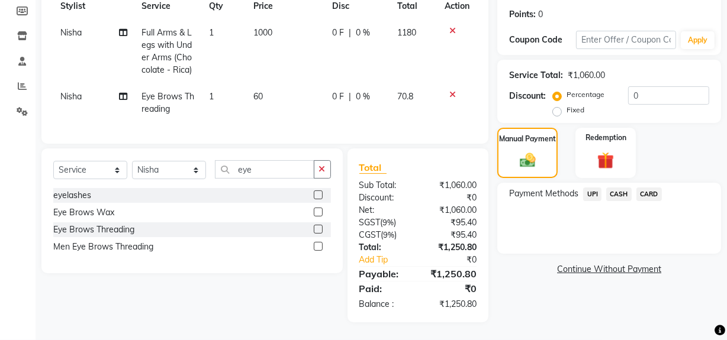
scroll to position [183, 0]
click at [526, 226] on div "Payment Methods UPI CASH CARD" at bounding box center [609, 218] width 224 height 71
click at [621, 188] on span "CASH" at bounding box center [618, 195] width 25 height 14
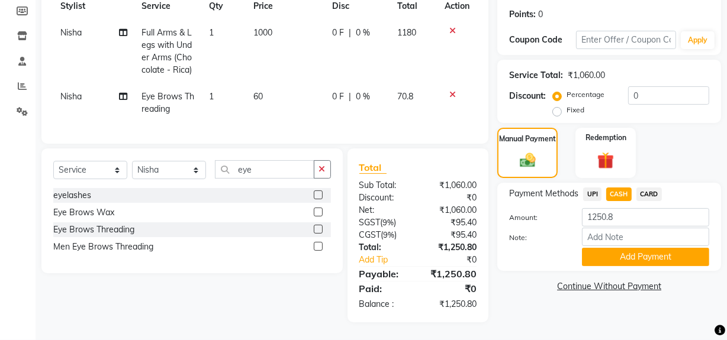
click at [578, 309] on div "Name: Jyoti Membership: No Active Membership Total Visits: Card on file: 0 Last…" at bounding box center [613, 118] width 233 height 410
click at [572, 234] on label "Note:" at bounding box center [536, 238] width 73 height 11
click at [582, 234] on input "Note:" at bounding box center [645, 237] width 127 height 18
click at [184, 169] on select "Select Stylist [PERSON_NAME] [PERSON_NAME] House Sale Jyoti [PERSON_NAME] [PERS…" at bounding box center [169, 170] width 74 height 18
select select "57119"
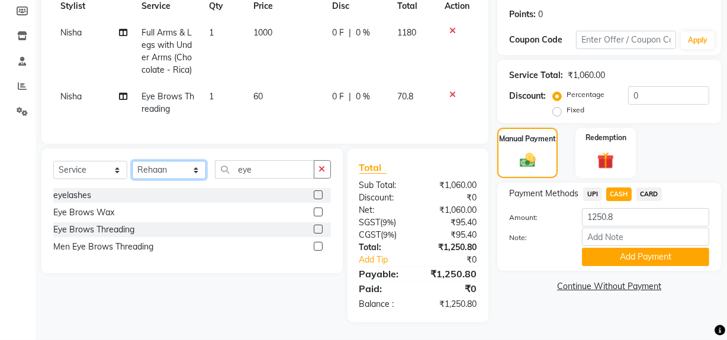
click at [132, 162] on select "Select Stylist [PERSON_NAME] [PERSON_NAME] House Sale Jyoti [PERSON_NAME] [PERS…" at bounding box center [169, 170] width 74 height 18
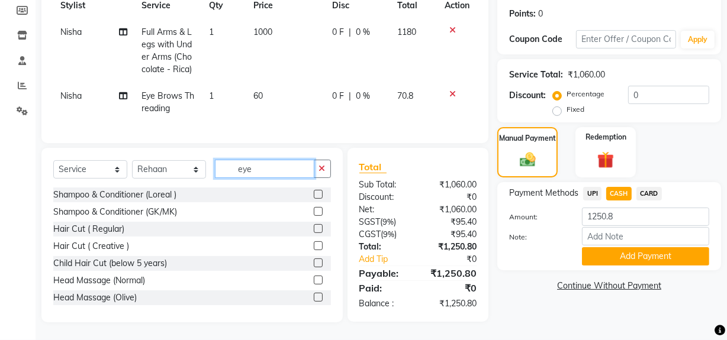
click at [262, 173] on input "eye" at bounding box center [264, 169] width 99 height 18
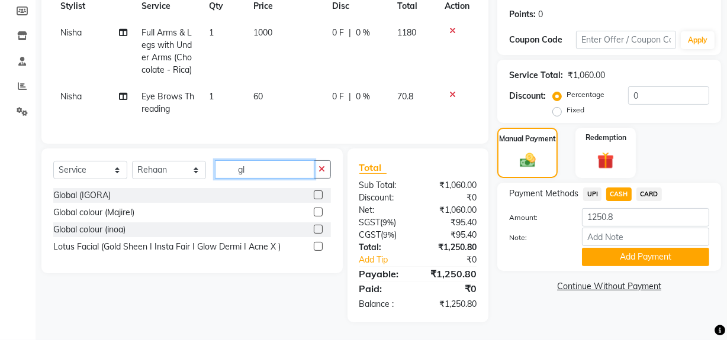
type input "g"
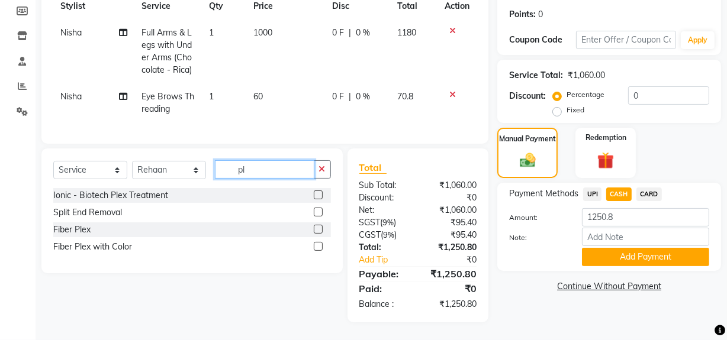
type input "pl"
click at [318, 250] on label at bounding box center [318, 246] width 9 height 9
click at [318, 250] on input "checkbox" at bounding box center [318, 247] width 8 height 8
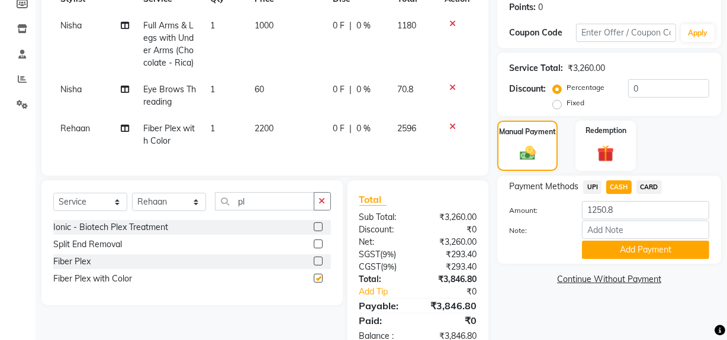
checkbox input "false"
click at [256, 130] on span "2200" at bounding box center [264, 128] width 19 height 11
select select "57119"
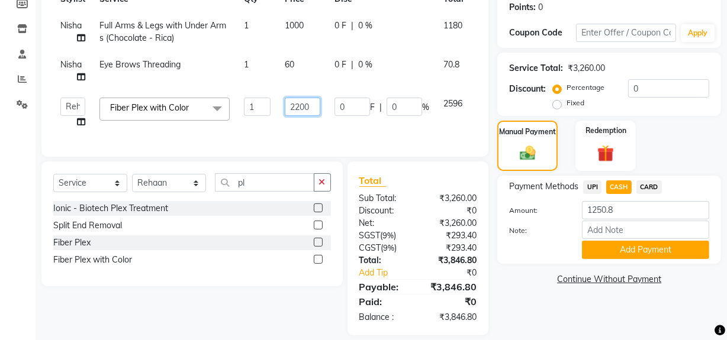
click at [301, 101] on input "2200" at bounding box center [303, 107] width 36 height 18
type input "7500"
click at [546, 278] on link "Continue Without Payment" at bounding box center [609, 280] width 219 height 12
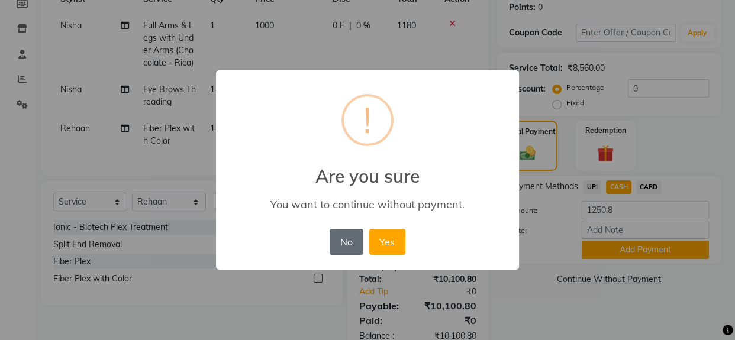
click at [351, 243] on button "No" at bounding box center [346, 242] width 33 height 26
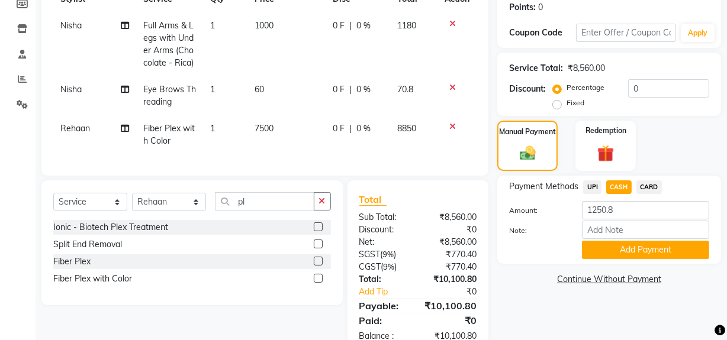
scroll to position [0, 0]
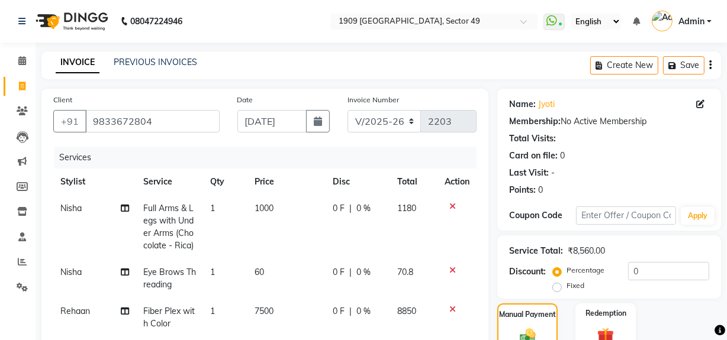
click at [710, 65] on icon "button" at bounding box center [710, 65] width 2 height 1
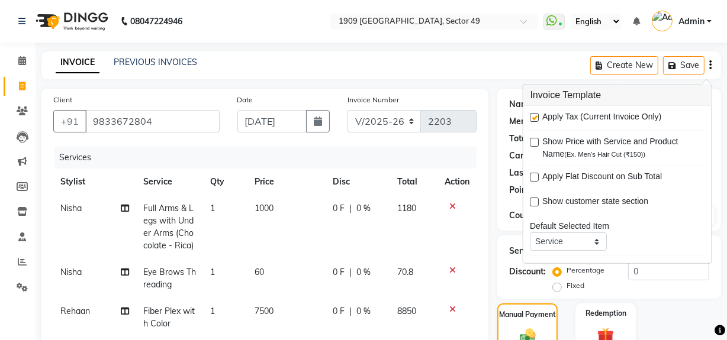
click at [534, 111] on div "Apply Tax (Current Invoice Only)" at bounding box center [618, 118] width 174 height 15
click at [534, 119] on label at bounding box center [535, 117] width 9 height 9
click at [534, 119] on input "checkbox" at bounding box center [535, 118] width 8 height 8
checkbox input "false"
click at [377, 123] on select "V/2025 V/2025-26" at bounding box center [385, 121] width 74 height 23
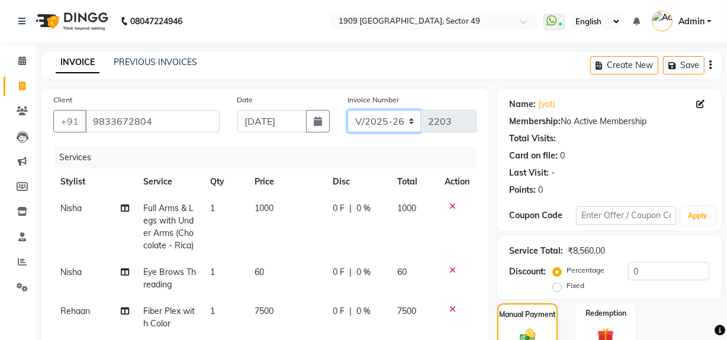
select select "6924"
click at [348, 110] on select "V/2025 V/2025-26" at bounding box center [385, 121] width 74 height 23
type input "2375"
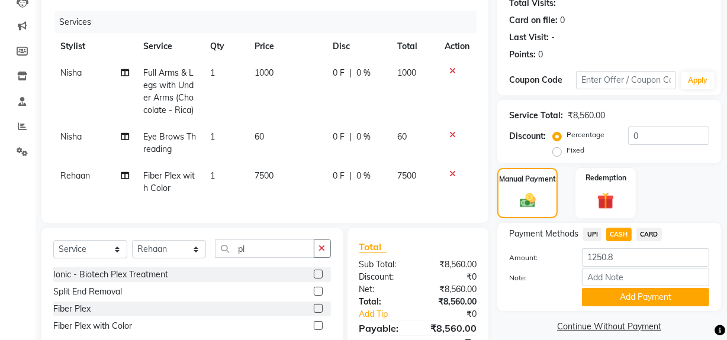
scroll to position [198, 0]
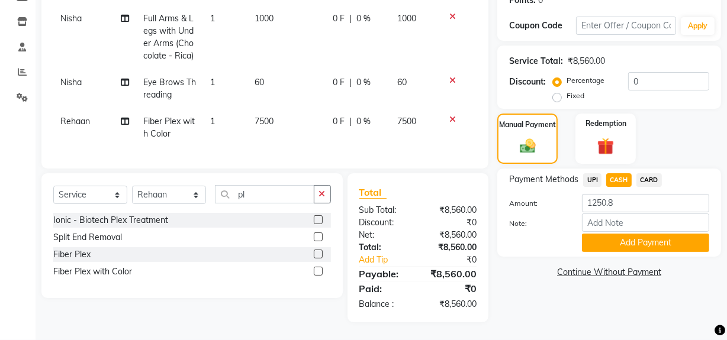
click at [554, 309] on div "Name: Jyoti Membership: No Active Membership Total Visits: Card on file: 0 Last…" at bounding box center [613, 111] width 233 height 424
click at [554, 313] on div "Name: Jyoti Membership: No Active Membership Total Visits: Card on file: 0 Last…" at bounding box center [613, 111] width 233 height 424
click at [187, 198] on select "Select Stylist [PERSON_NAME] [PERSON_NAME] House Sale Jyoti [PERSON_NAME] [PERS…" at bounding box center [169, 195] width 74 height 18
select select "61498"
click at [132, 187] on select "Select Stylist [PERSON_NAME] [PERSON_NAME] House Sale Jyoti [PERSON_NAME] [PERS…" at bounding box center [169, 195] width 74 height 18
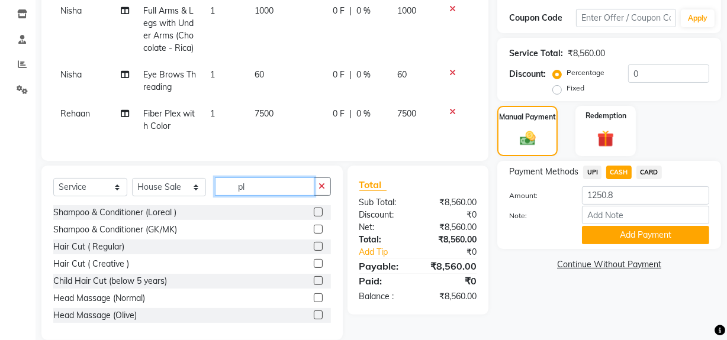
click at [259, 191] on input "pl" at bounding box center [264, 187] width 99 height 18
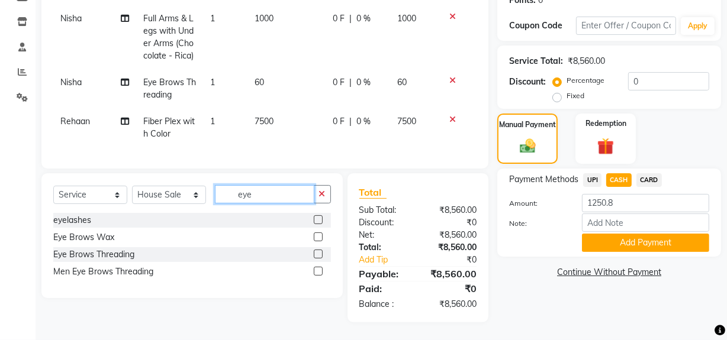
type input "eye"
click at [317, 255] on label at bounding box center [318, 254] width 9 height 9
click at [317, 255] on input "checkbox" at bounding box center [318, 255] width 8 height 8
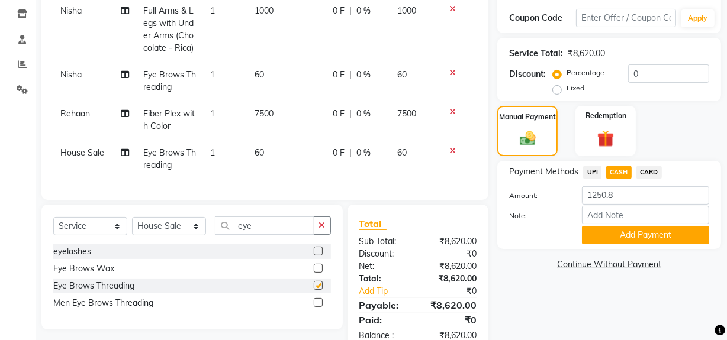
checkbox input "false"
drag, startPoint x: 256, startPoint y: 147, endPoint x: 261, endPoint y: 154, distance: 8.9
click at [256, 147] on td "60" at bounding box center [287, 159] width 78 height 39
select select "61498"
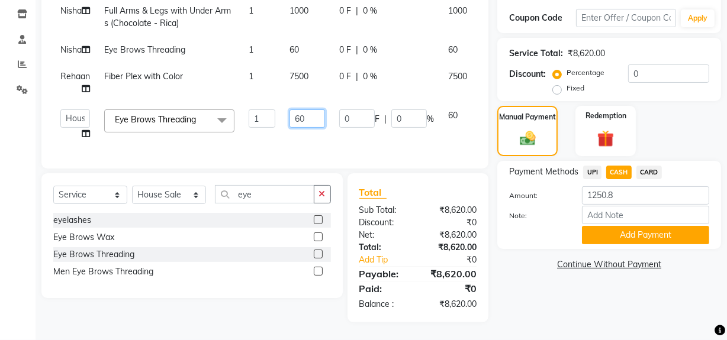
drag, startPoint x: 290, startPoint y: 128, endPoint x: 311, endPoint y: 129, distance: 21.3
click at [311, 128] on input "60" at bounding box center [308, 119] width 36 height 18
type input "190"
click at [535, 315] on div "Name: Jyoti Membership: No Active Membership Total Visits: Card on file: 0 Last…" at bounding box center [613, 107] width 233 height 432
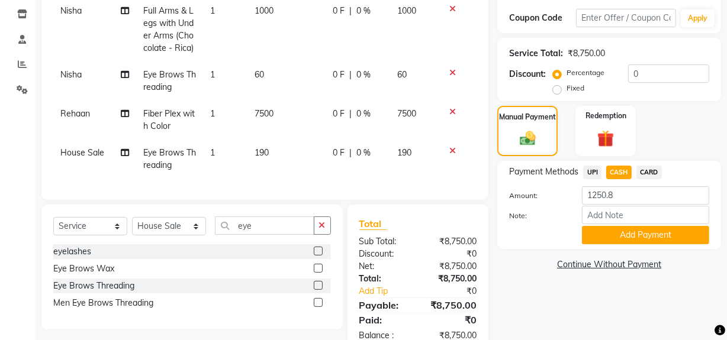
click at [594, 173] on span "UPI" at bounding box center [592, 173] width 18 height 14
type input "8750"
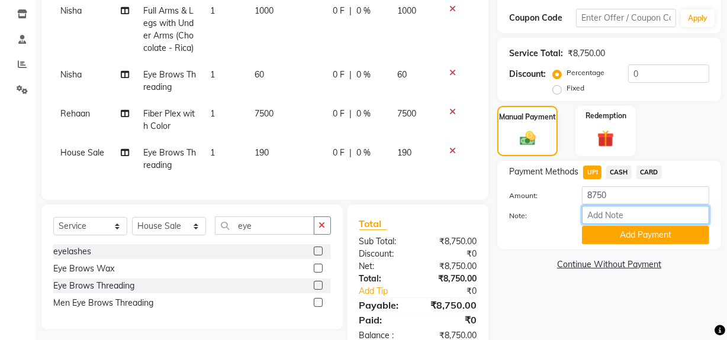
drag, startPoint x: 606, startPoint y: 214, endPoint x: 613, endPoint y: 211, distance: 7.9
click at [606, 214] on input "Note:" at bounding box center [645, 215] width 127 height 18
type input "[PERSON_NAME]"
click at [631, 237] on button "Add Payment" at bounding box center [645, 235] width 127 height 18
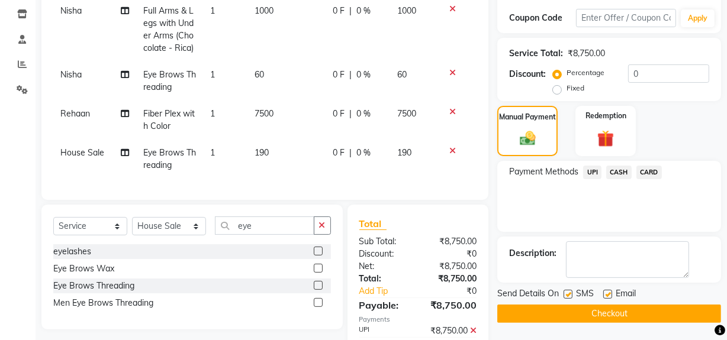
drag, startPoint x: 734, startPoint y: 265, endPoint x: 700, endPoint y: 333, distance: 76.5
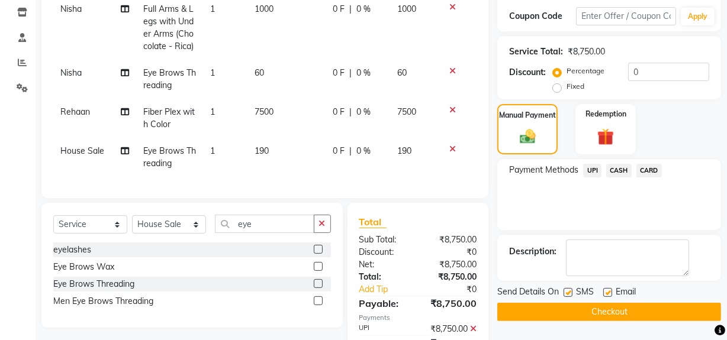
click at [568, 291] on label at bounding box center [568, 292] width 9 height 9
click at [568, 291] on input "checkbox" at bounding box center [568, 294] width 8 height 8
checkbox input "false"
click at [560, 311] on button "Checkout" at bounding box center [609, 312] width 224 height 18
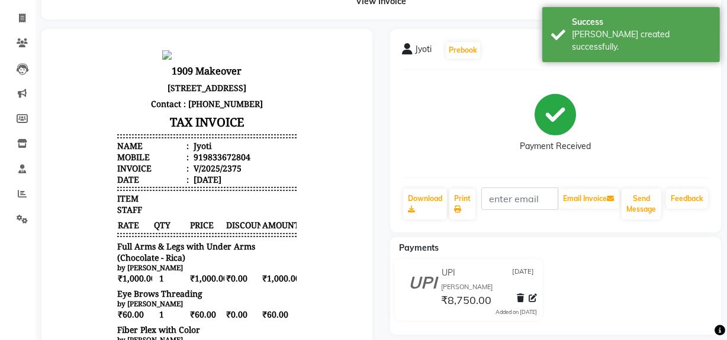
scroll to position [59, 0]
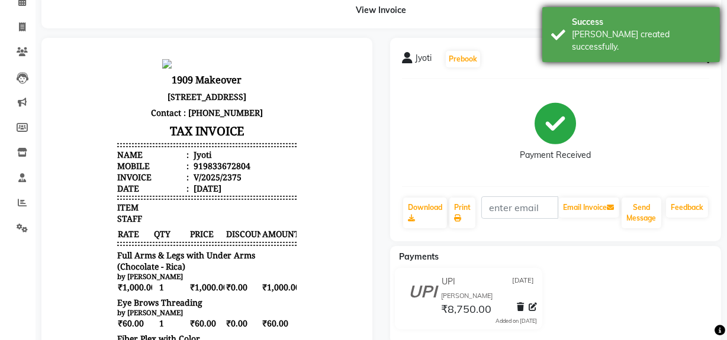
click at [640, 39] on div "[PERSON_NAME] created successfully." at bounding box center [641, 40] width 139 height 25
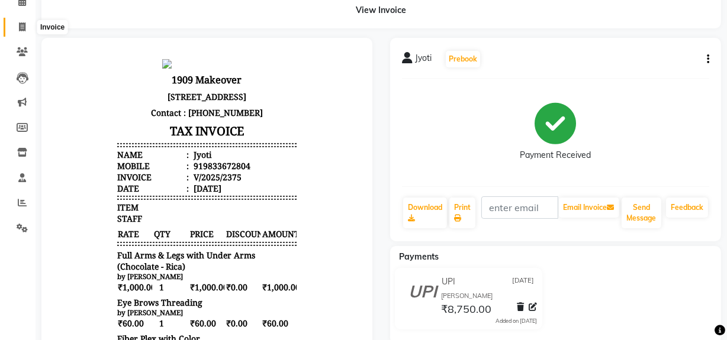
click at [20, 24] on icon at bounding box center [22, 27] width 7 height 9
select select "service"
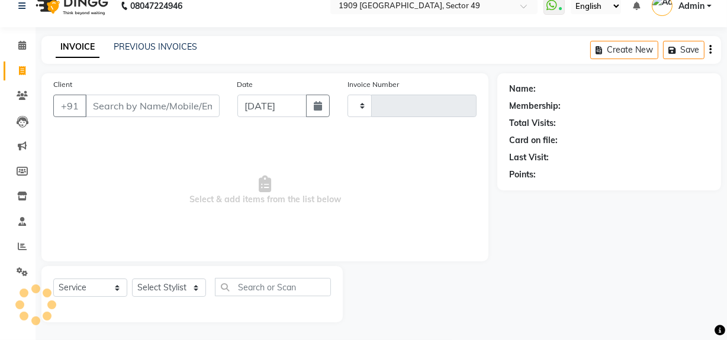
type input "2203"
select select "6923"
click at [165, 48] on link "PREVIOUS INVOICES" at bounding box center [155, 46] width 83 height 11
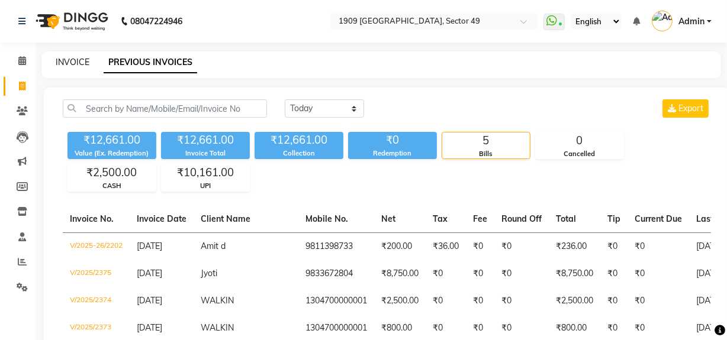
click at [64, 63] on link "INVOICE" at bounding box center [73, 62] width 34 height 11
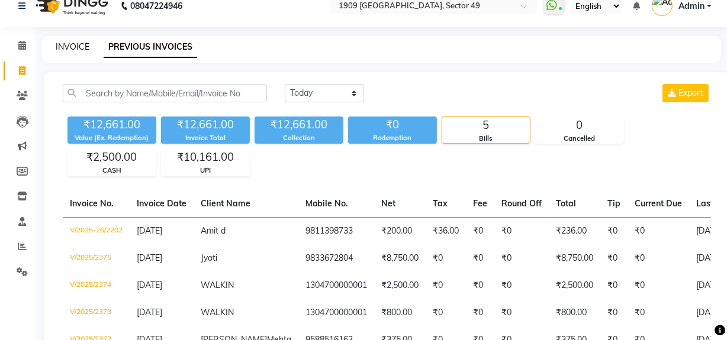
select select "6923"
select select "service"
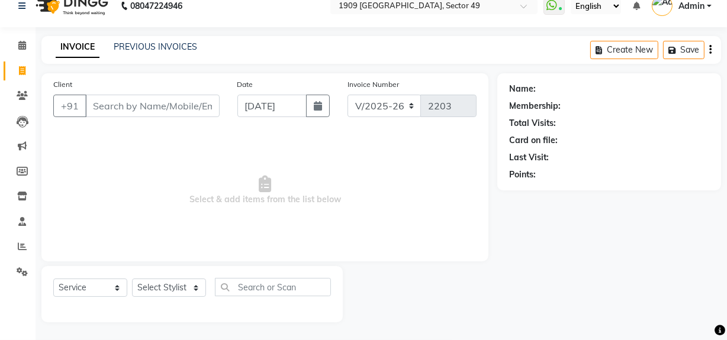
click at [120, 113] on input "Client" at bounding box center [152, 106] width 134 height 23
click at [165, 43] on link "PREVIOUS INVOICES" at bounding box center [155, 46] width 83 height 11
